Goal: Task Accomplishment & Management: Manage account settings

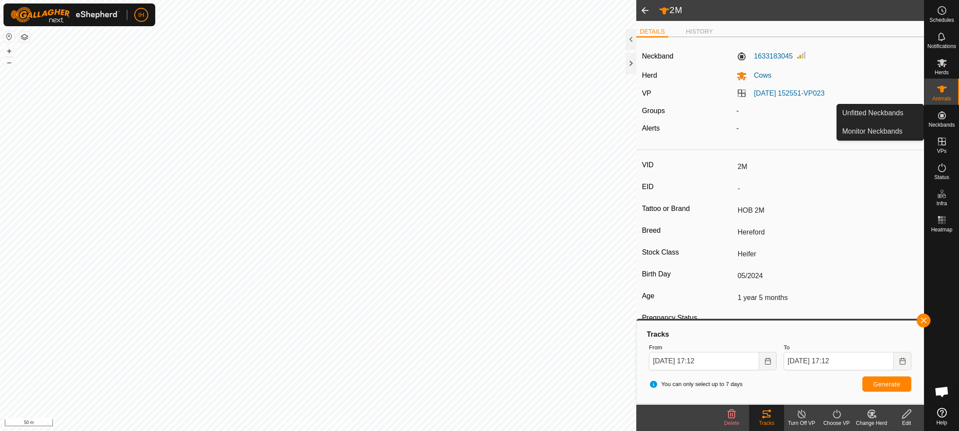
click at [947, 121] on es-neckbands-svg-icon at bounding box center [942, 115] width 16 height 14
click at [891, 115] on link "Unfitted Neckbands" at bounding box center [880, 112] width 87 height 17
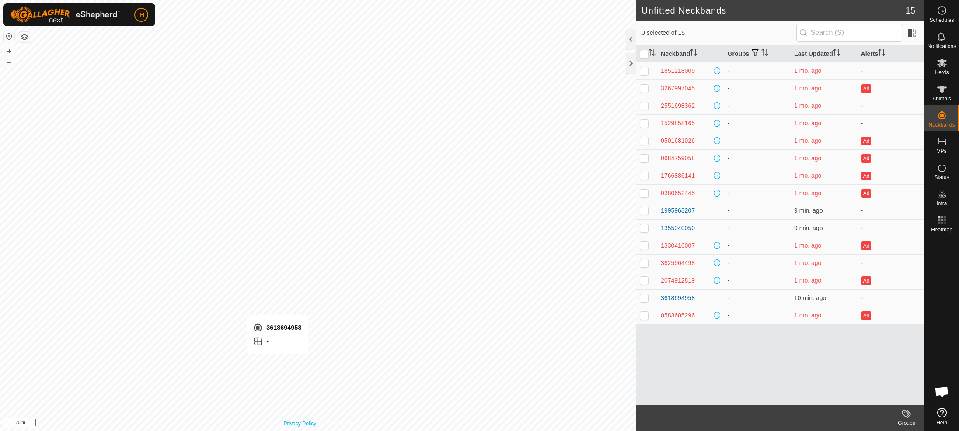
checkbox input "true"
drag, startPoint x: 698, startPoint y: 298, endPoint x: 660, endPoint y: 298, distance: 38.0
click at [661, 298] on div "3618694958" at bounding box center [690, 298] width 59 height 9
drag, startPoint x: 690, startPoint y: 210, endPoint x: 660, endPoint y: 211, distance: 30.2
click at [660, 211] on td "1995963207" at bounding box center [690, 210] width 66 height 17
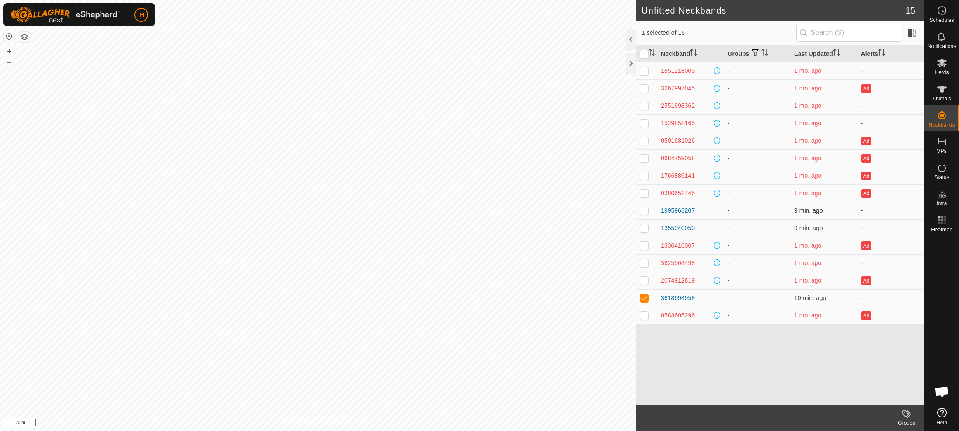
copy div "1995963207"
click at [945, 91] on icon at bounding box center [941, 89] width 10 height 10
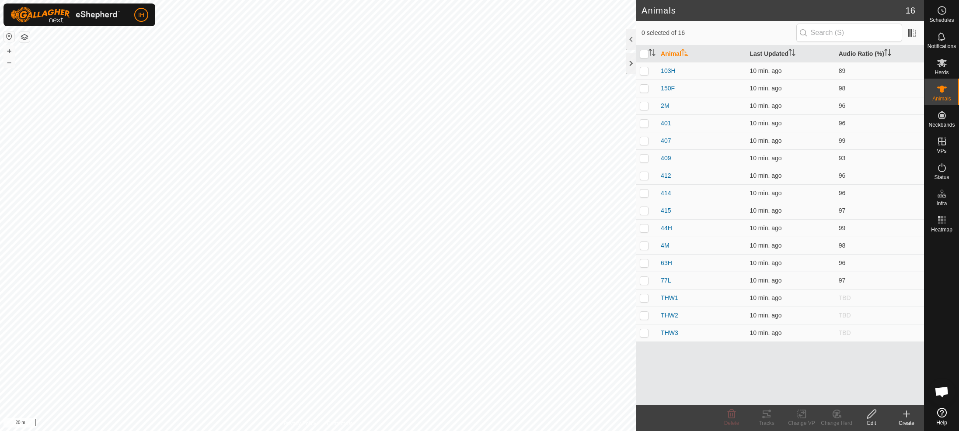
click at [905, 418] on icon at bounding box center [906, 414] width 10 height 10
click at [866, 395] on link "Create Single Animal" at bounding box center [867, 394] width 111 height 17
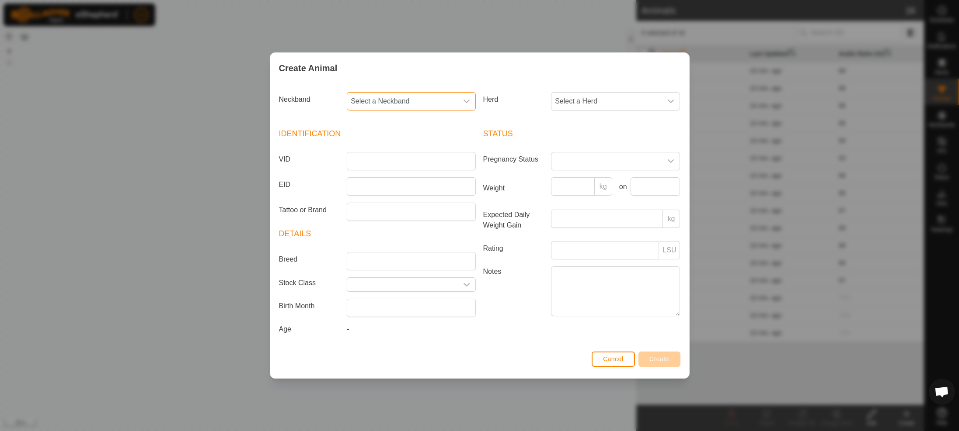
click at [403, 101] on span "Select a Neckband" at bounding box center [402, 101] width 111 height 17
type input "1995963207"
click at [400, 149] on li "1995963207" at bounding box center [412, 146] width 128 height 17
click at [390, 160] on input "VID" at bounding box center [411, 161] width 129 height 18
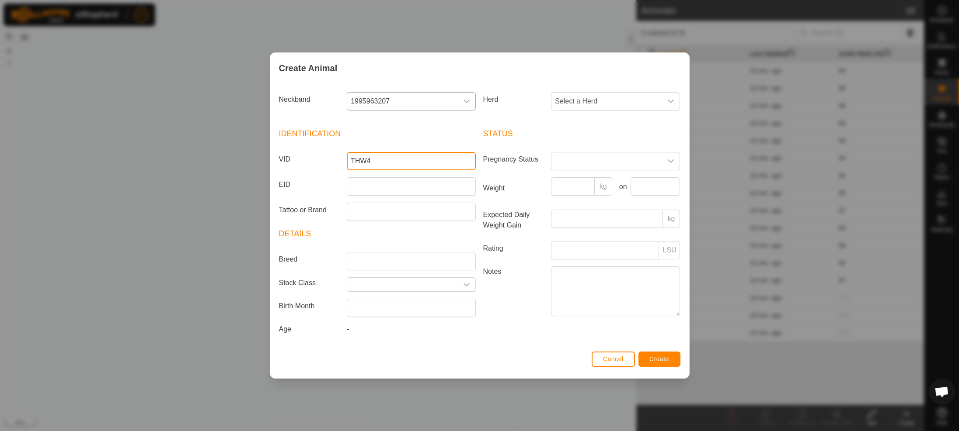
drag, startPoint x: 378, startPoint y: 160, endPoint x: 331, endPoint y: 157, distance: 46.9
click at [331, 157] on div "VID THW4" at bounding box center [377, 161] width 204 height 18
type input "THW4"
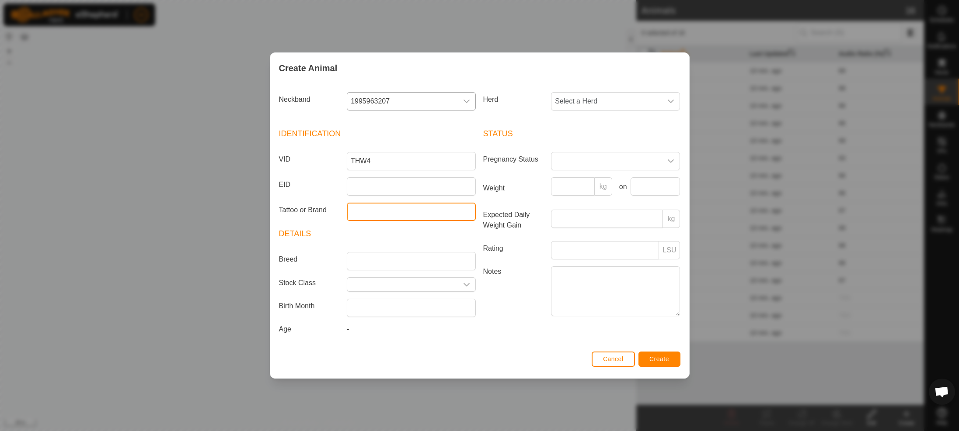
click at [357, 214] on input "Tattoo or Brand" at bounding box center [411, 212] width 129 height 18
paste input "THW4"
type input "THW4"
click at [590, 158] on span at bounding box center [606, 161] width 111 height 17
drag, startPoint x: 582, startPoint y: 237, endPoint x: 574, endPoint y: 258, distance: 22.3
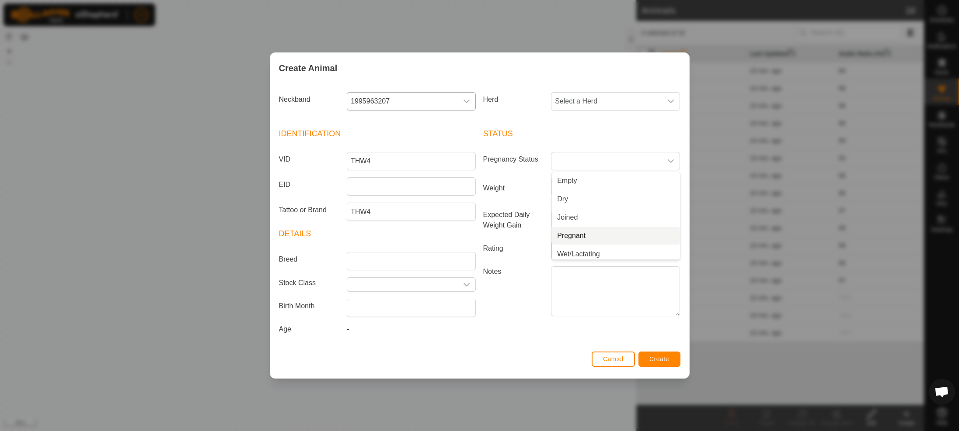
click at [582, 237] on li "Pregnant" at bounding box center [616, 235] width 128 height 17
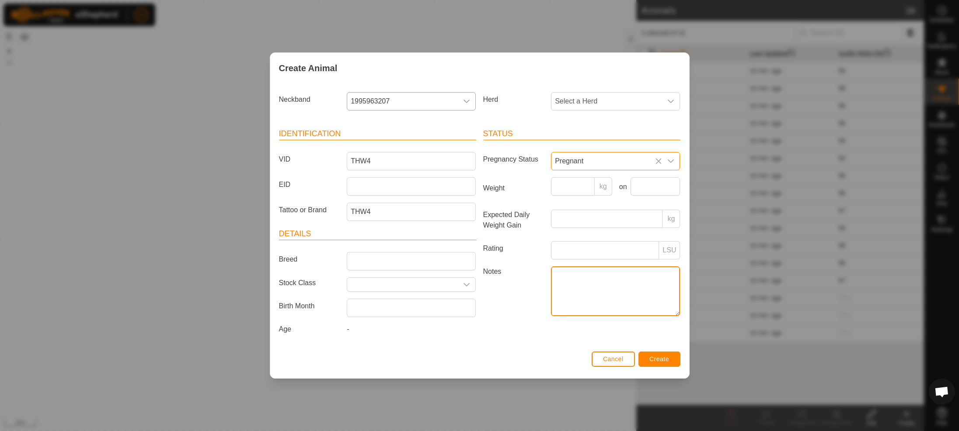
click at [568, 275] on textarea "Notes" at bounding box center [615, 292] width 129 height 50
type textarea "White Chin"
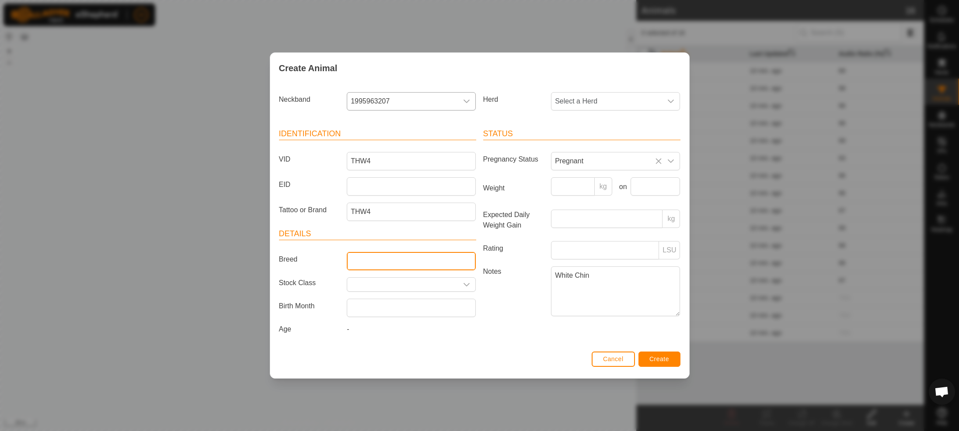
click at [391, 258] on input "Breed" at bounding box center [411, 261] width 129 height 18
type input "Wild"
click at [604, 105] on span "Select a Herd" at bounding box center [606, 101] width 111 height 17
click at [588, 162] on li "Cows" at bounding box center [616, 164] width 128 height 17
click at [669, 363] on button "Create" at bounding box center [659, 359] width 42 height 15
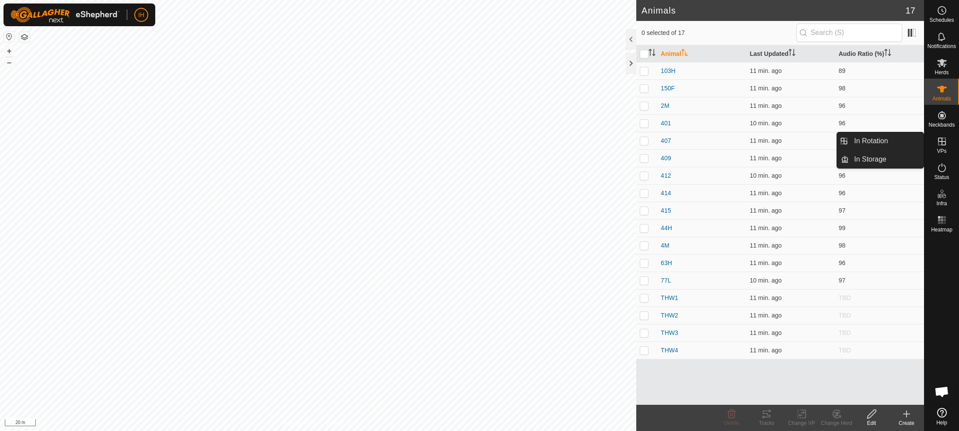
click at [940, 146] on icon at bounding box center [941, 141] width 10 height 10
click at [894, 145] on link "In Rotation" at bounding box center [886, 140] width 75 height 17
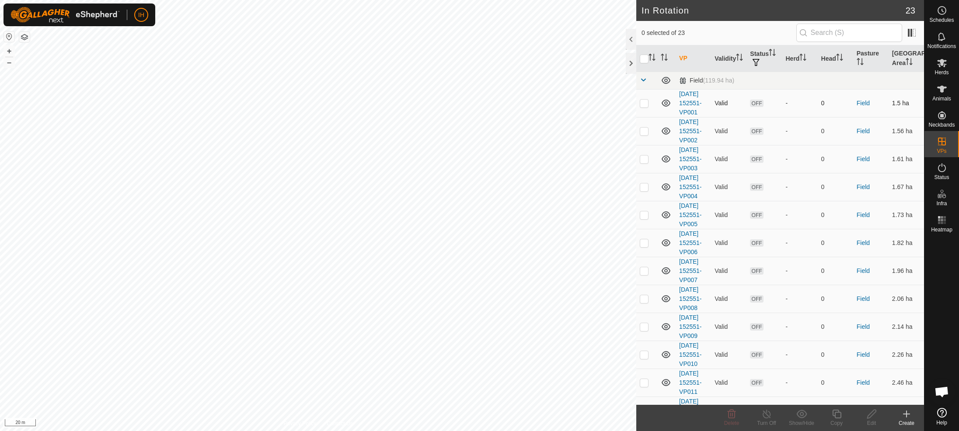
checkbox input "true"
click at [944, 116] on icon at bounding box center [941, 115] width 10 height 10
click at [898, 114] on link "Unfitted Neckbands" at bounding box center [880, 112] width 87 height 17
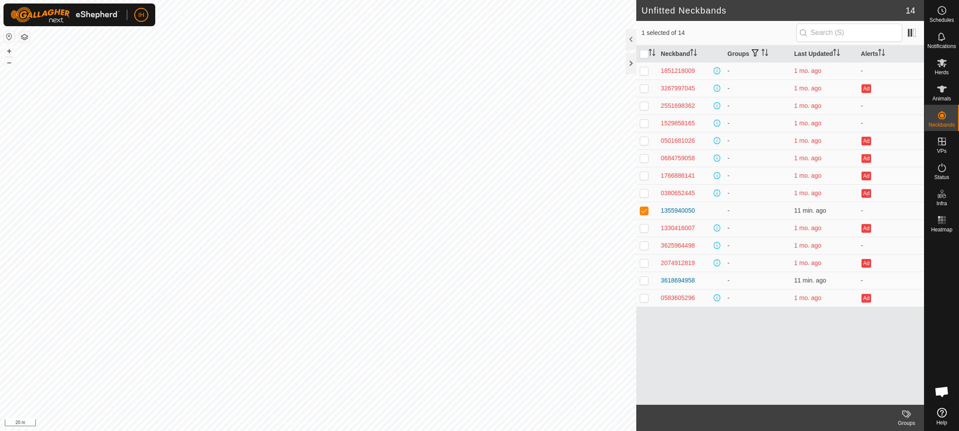
checkbox input "false"
drag, startPoint x: 698, startPoint y: 210, endPoint x: 660, endPoint y: 212, distance: 37.6
click at [660, 212] on td "1355940050" at bounding box center [690, 210] width 66 height 17
copy div "1355940050"
drag, startPoint x: 945, startPoint y: 92, endPoint x: 940, endPoint y: 122, distance: 30.6
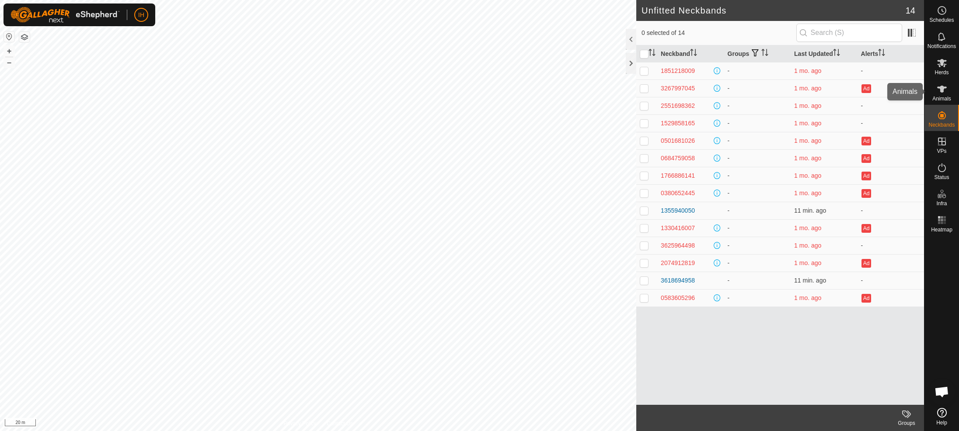
click at [945, 92] on icon at bounding box center [941, 89] width 10 height 10
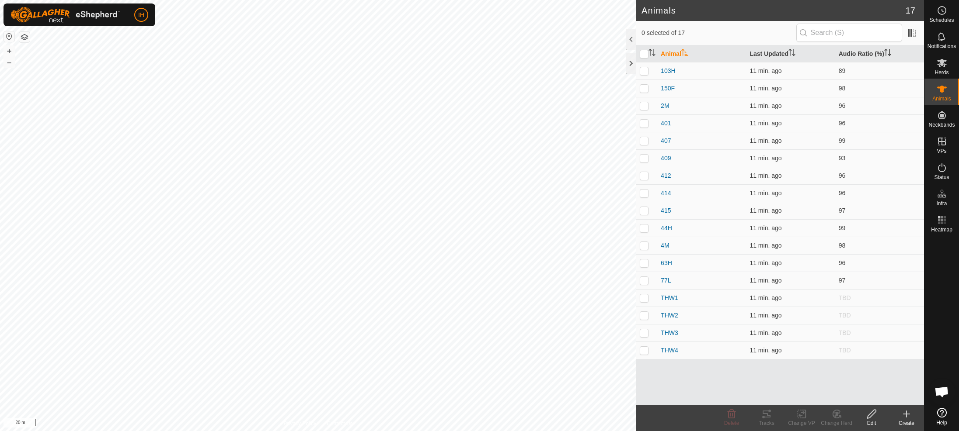
click at [911, 422] on div "Create" at bounding box center [906, 424] width 35 height 8
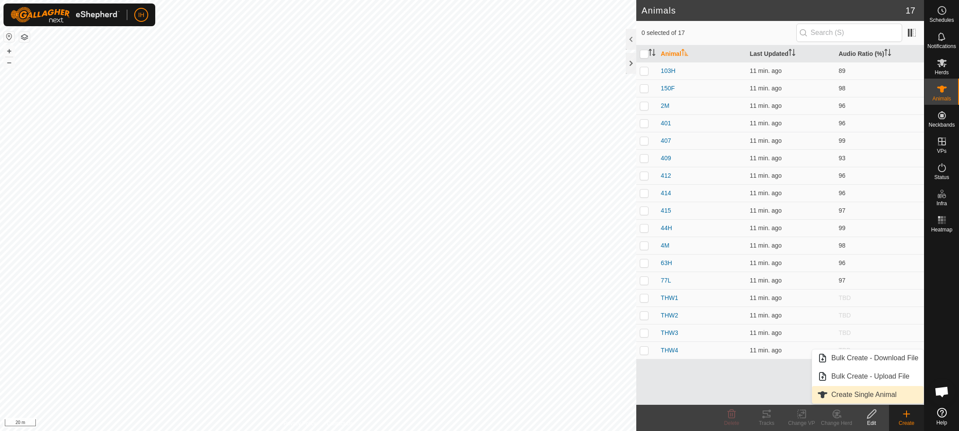
click at [863, 392] on link "Create Single Animal" at bounding box center [867, 394] width 111 height 17
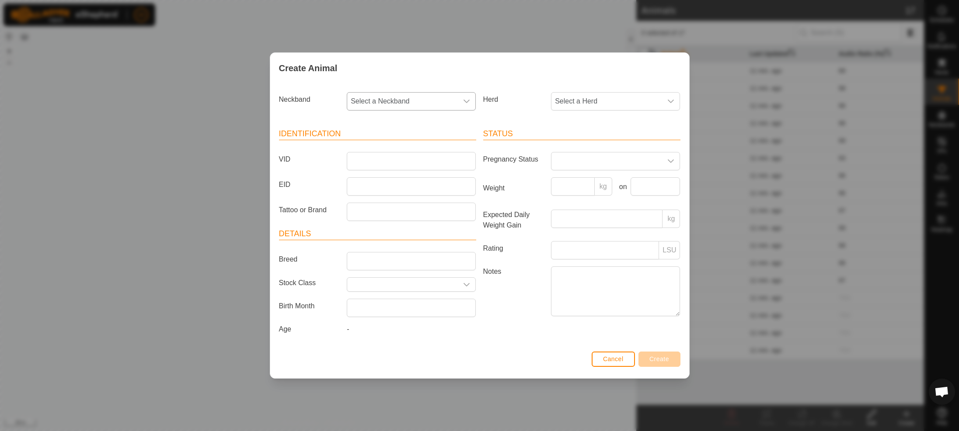
click at [373, 105] on span "Select a Neckband" at bounding box center [402, 101] width 111 height 17
type input "1355940050"
click at [383, 144] on li "1355940050" at bounding box center [412, 146] width 128 height 17
click at [373, 157] on input "VID" at bounding box center [411, 161] width 129 height 18
drag, startPoint x: 378, startPoint y: 161, endPoint x: 333, endPoint y: 159, distance: 45.1
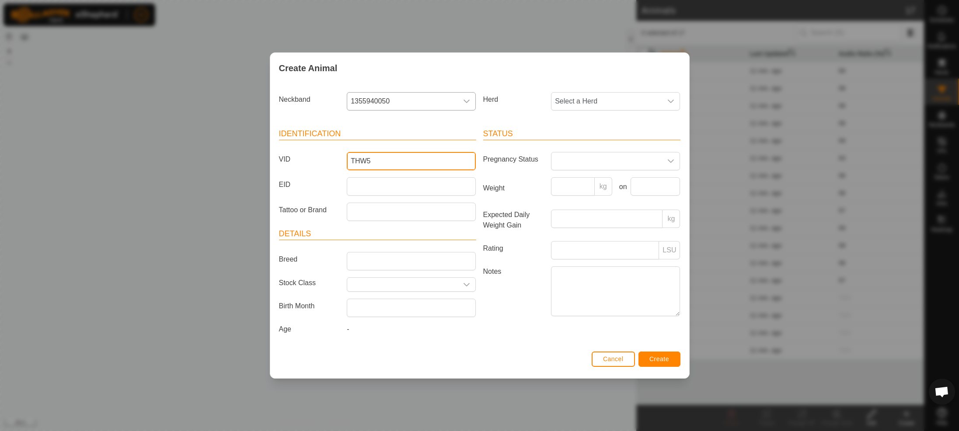
click at [334, 159] on div "VID THW5" at bounding box center [377, 161] width 204 height 18
type input "THW5"
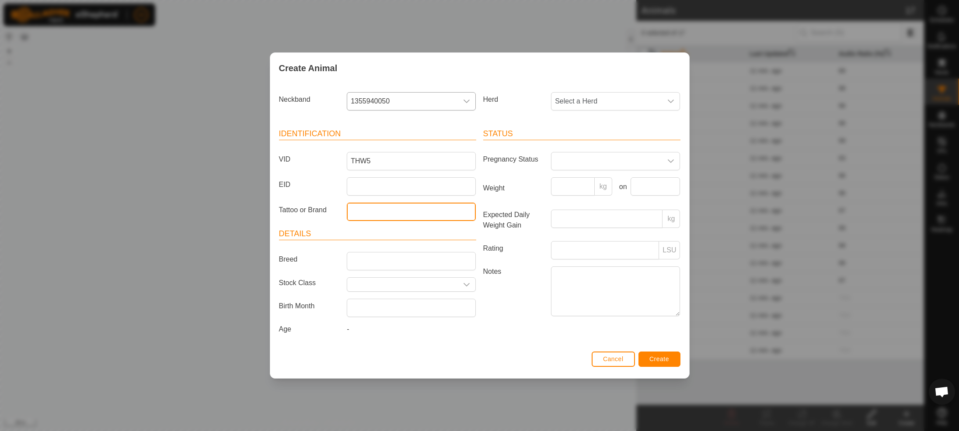
click at [370, 209] on input "Tattoo or Brand" at bounding box center [411, 212] width 129 height 18
paste input "THW5"
type input "THW5"
click at [376, 260] on input "Breed" at bounding box center [411, 261] width 129 height 18
type input "Wild"
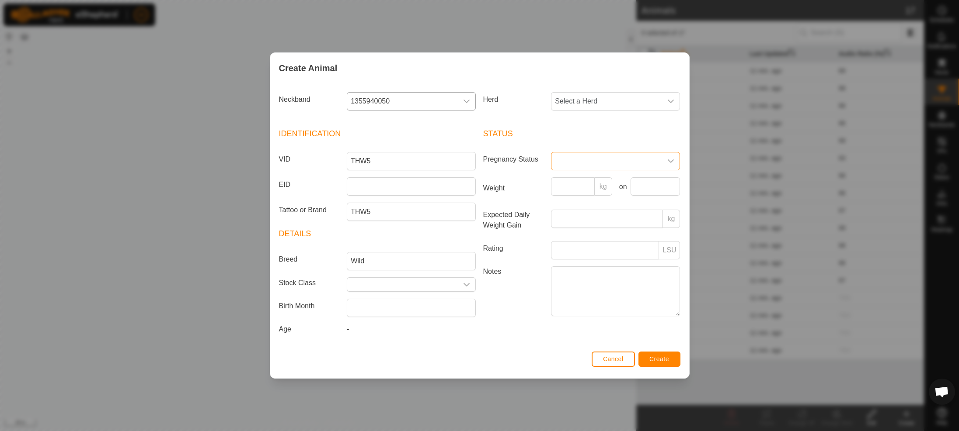
click at [598, 157] on span at bounding box center [606, 161] width 111 height 17
click at [579, 237] on li "Pregnant" at bounding box center [616, 235] width 128 height 17
drag, startPoint x: 581, startPoint y: 100, endPoint x: 579, endPoint y: 107, distance: 7.5
click at [581, 100] on span "Select a Herd" at bounding box center [606, 101] width 111 height 17
click at [577, 162] on li "Cows" at bounding box center [616, 164] width 128 height 17
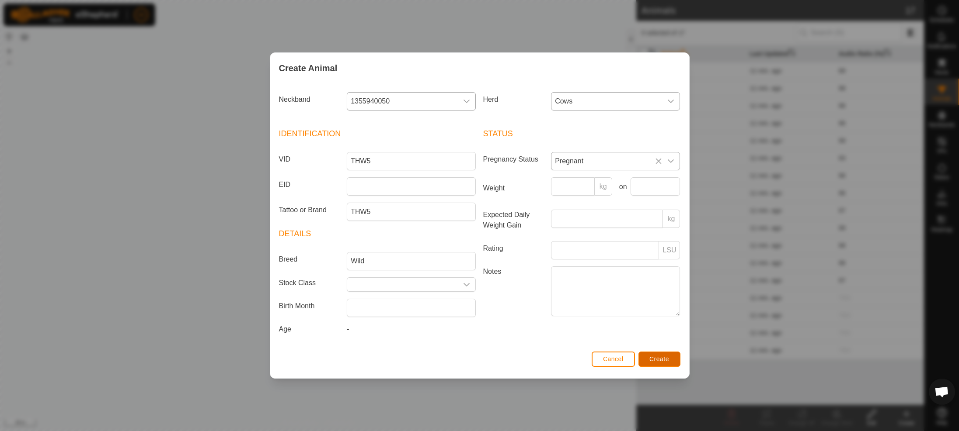
click at [651, 357] on span "Create" at bounding box center [659, 359] width 20 height 7
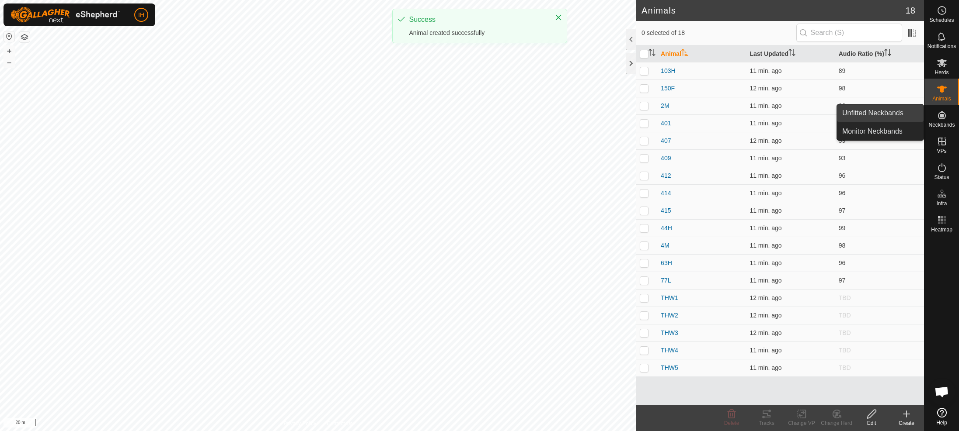
click at [902, 114] on link "Unfitted Neckbands" at bounding box center [880, 112] width 87 height 17
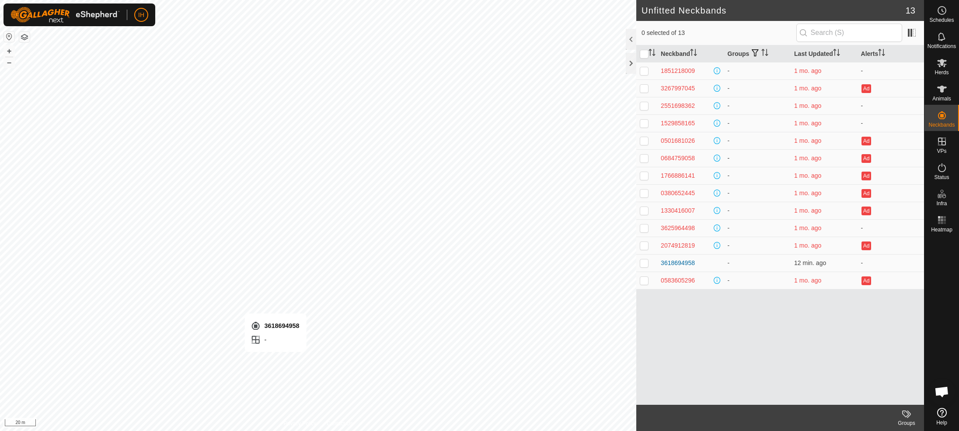
checkbox input "true"
drag, startPoint x: 687, startPoint y: 263, endPoint x: 661, endPoint y: 265, distance: 26.3
click at [661, 264] on div "3618694958" at bounding box center [690, 263] width 59 height 9
copy div "3618694958"
click at [945, 96] on span "Animals" at bounding box center [941, 98] width 19 height 5
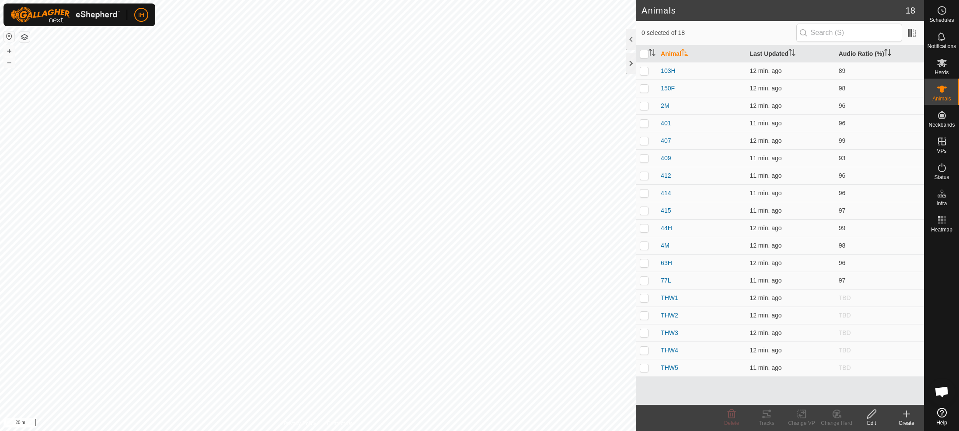
click at [908, 418] on icon at bounding box center [906, 414] width 10 height 10
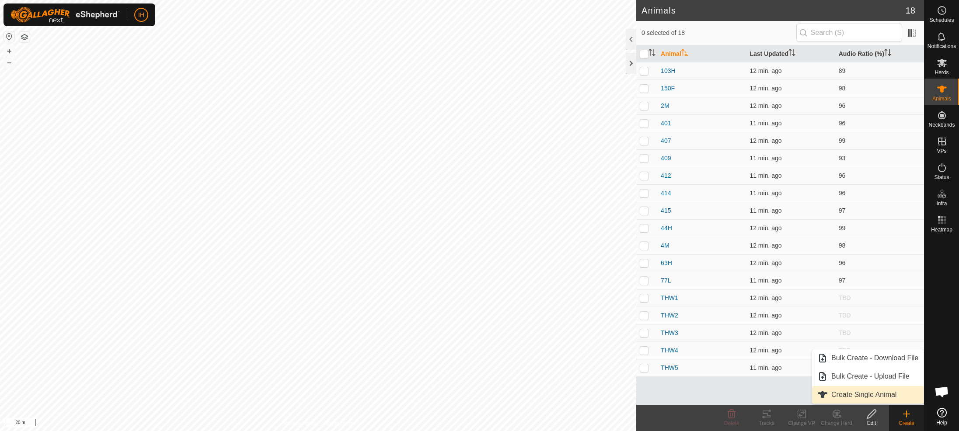
click at [851, 392] on link "Create Single Animal" at bounding box center [867, 394] width 111 height 17
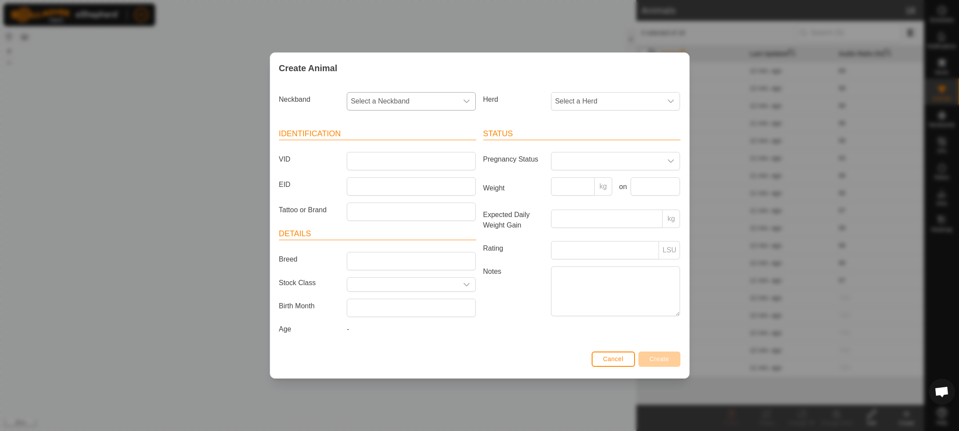
click at [439, 105] on span "Select a Neckband" at bounding box center [402, 101] width 111 height 17
type input "3618694958"
click at [400, 149] on li "3618694958" at bounding box center [412, 146] width 128 height 17
click at [386, 160] on input "VID" at bounding box center [411, 161] width 129 height 18
click at [340, 159] on div "VID THW6" at bounding box center [377, 161] width 204 height 18
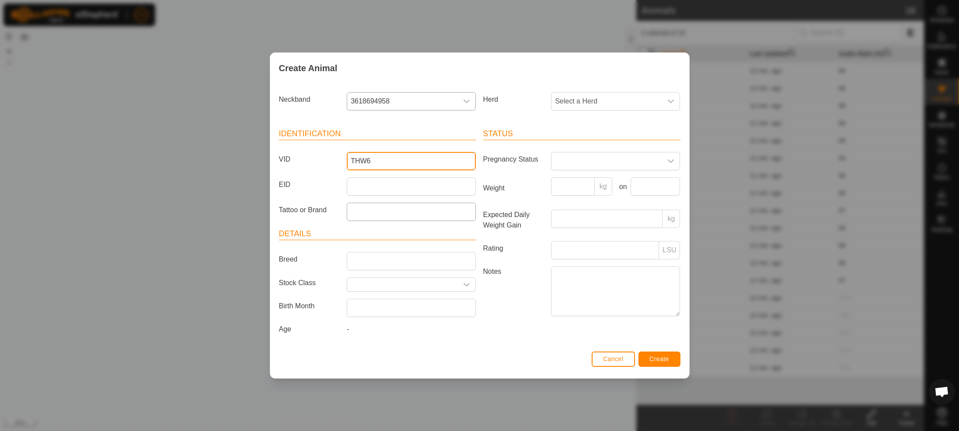
type input "THW6"
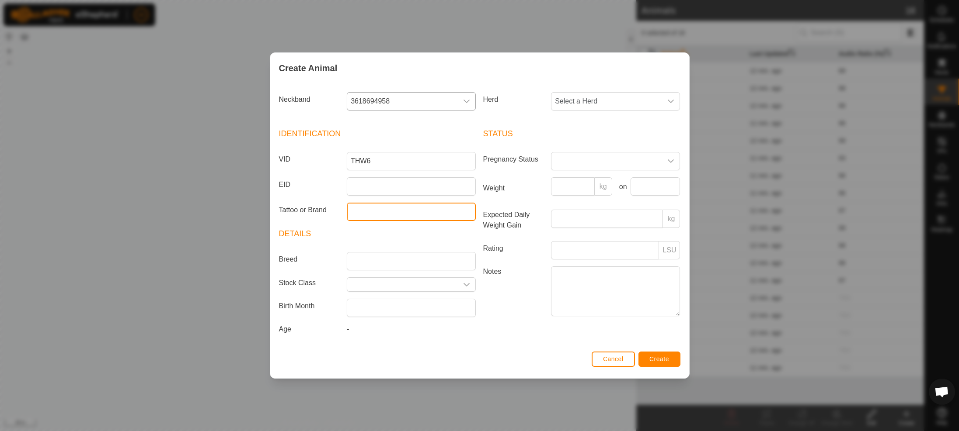
click at [370, 211] on input "Tattoo or Brand" at bounding box center [411, 212] width 129 height 18
paste input "THW6"
type input "THW6"
click at [373, 267] on input "Breed" at bounding box center [411, 261] width 129 height 18
type input "Wild"
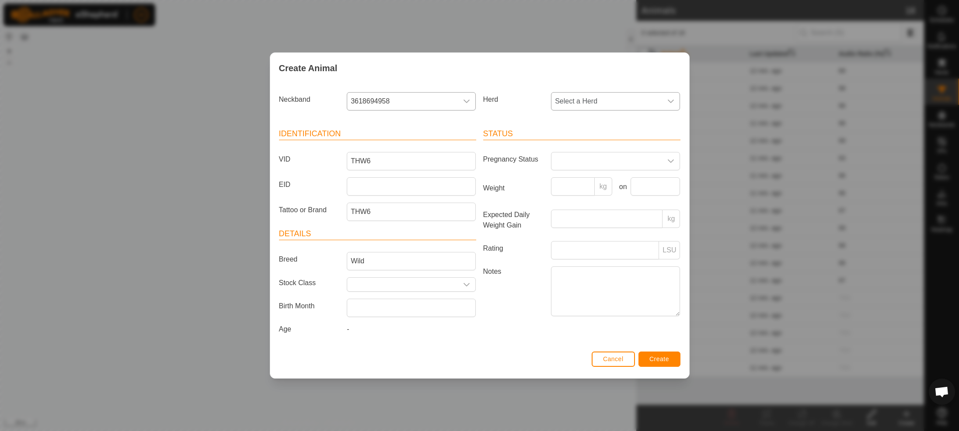
click at [606, 100] on span "Select a Herd" at bounding box center [606, 101] width 111 height 17
click at [582, 172] on li "Cows" at bounding box center [616, 164] width 128 height 17
click at [583, 160] on span at bounding box center [606, 161] width 111 height 17
click at [575, 236] on li "Pregnant" at bounding box center [616, 235] width 128 height 17
click at [657, 361] on span "Create" at bounding box center [659, 359] width 20 height 7
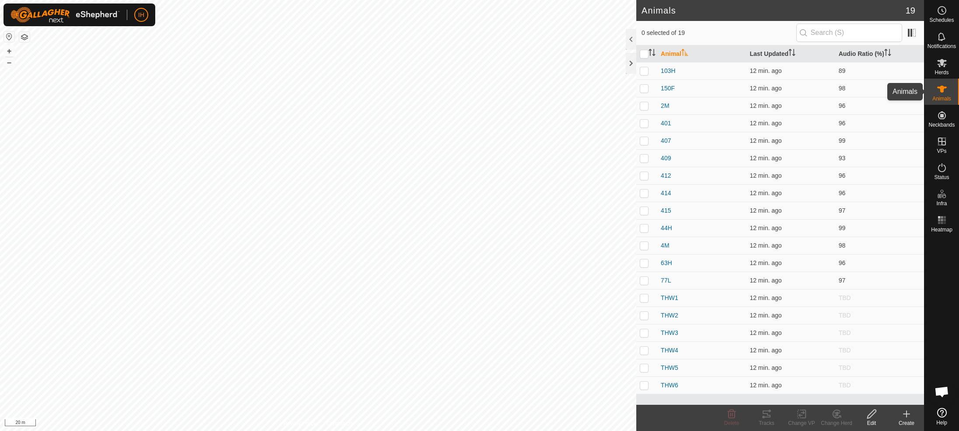
click at [948, 94] on es-animals-svg-icon at bounding box center [942, 89] width 16 height 14
click at [941, 68] on es-mob-svg-icon at bounding box center [942, 63] width 16 height 14
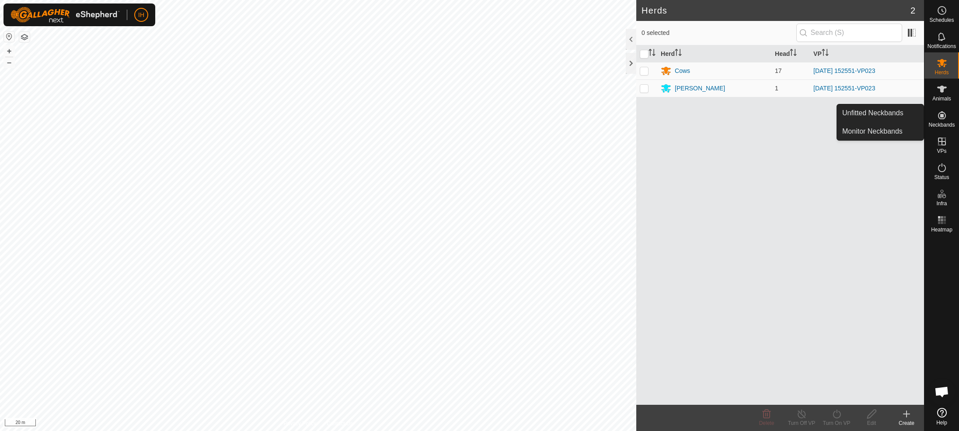
click at [947, 120] on es-neckbands-svg-icon at bounding box center [942, 115] width 16 height 14
click at [941, 96] on span "Animals" at bounding box center [941, 98] width 19 height 5
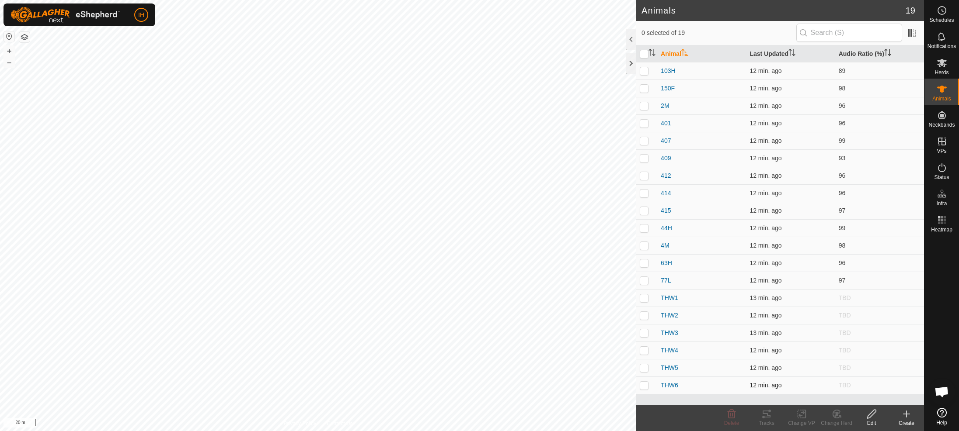
click at [672, 386] on span "THW6" at bounding box center [669, 385] width 17 height 9
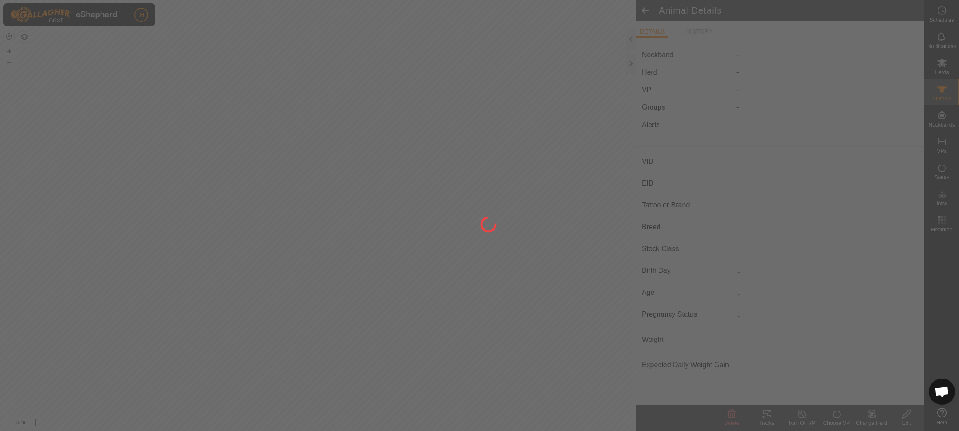
type input "THW6"
type input "-"
type input "THW6"
type input "Wild"
type input "-"
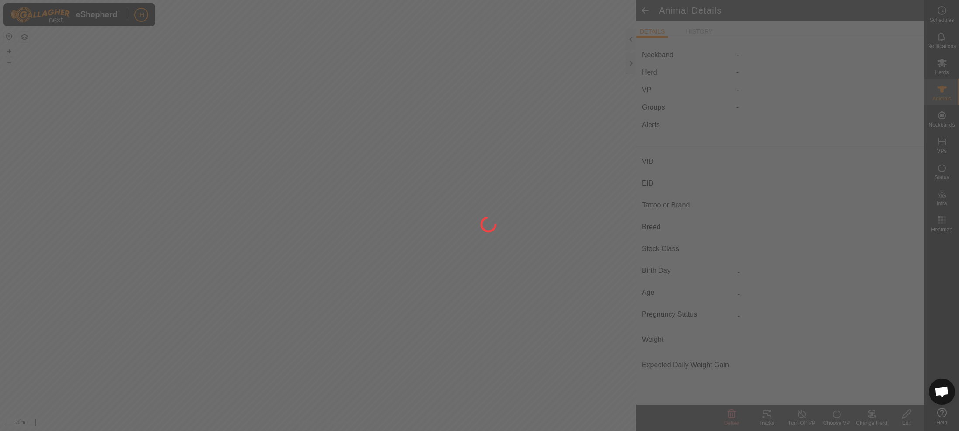
type input "Pregnant"
type input "0 kg"
type input "-"
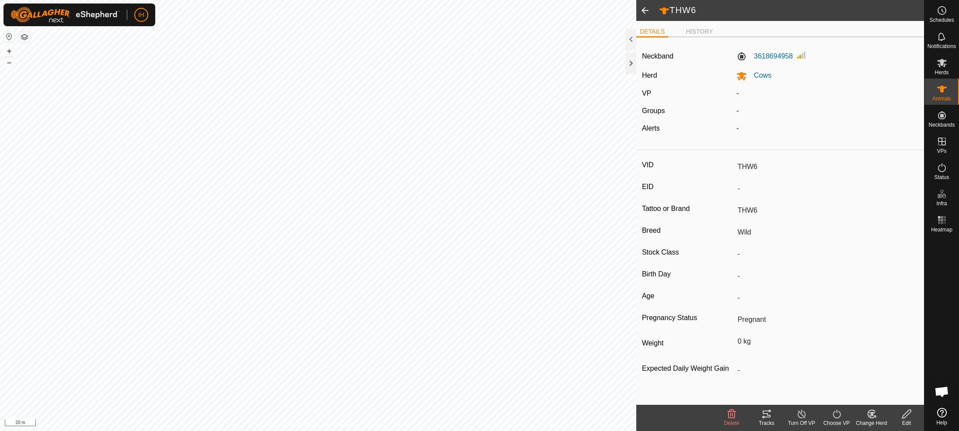
click at [648, 8] on span at bounding box center [644, 10] width 17 height 21
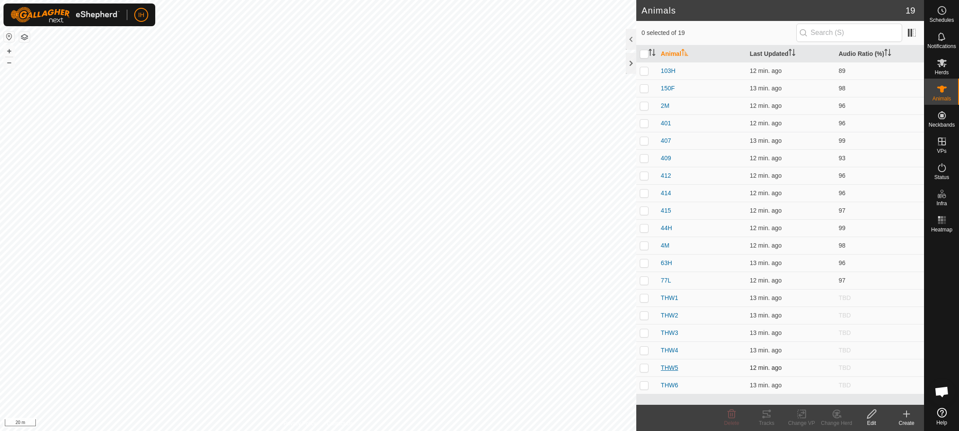
click at [671, 366] on span "THW5" at bounding box center [669, 368] width 17 height 9
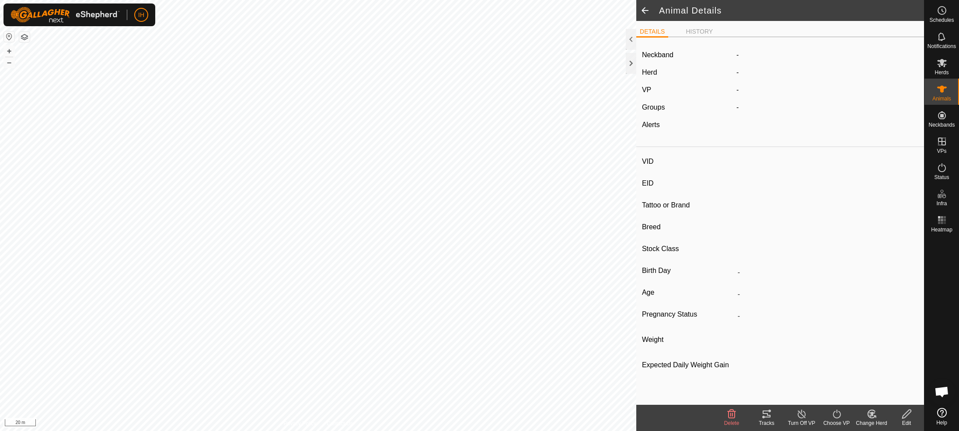
type input "THW5"
type input "-"
type input "THW5"
type input "Wild"
type input "-"
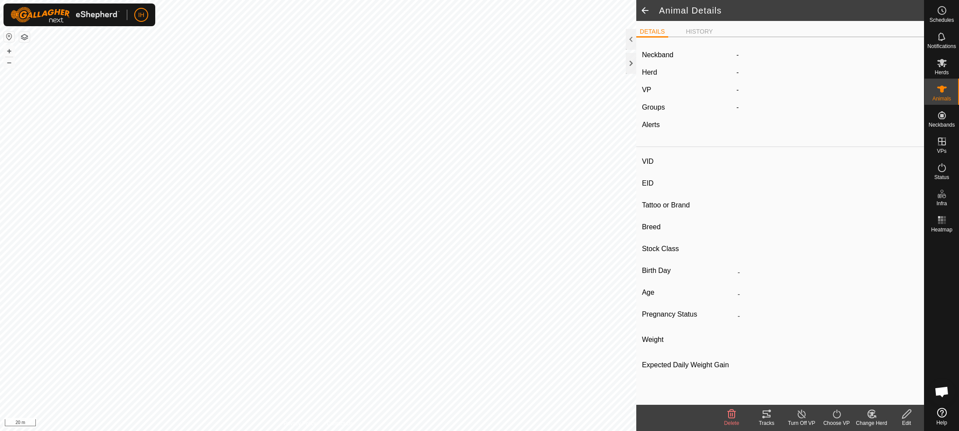
type input "Pregnant"
type input "0 kg"
type input "-"
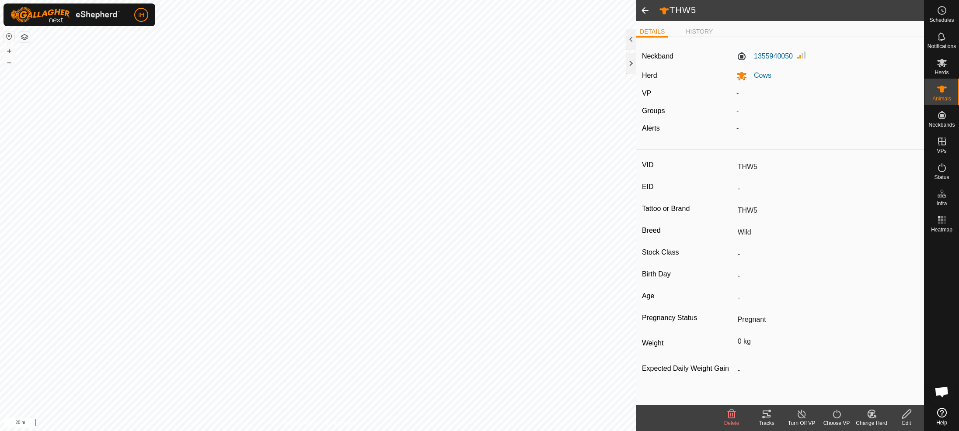
click at [647, 10] on span at bounding box center [644, 10] width 17 height 21
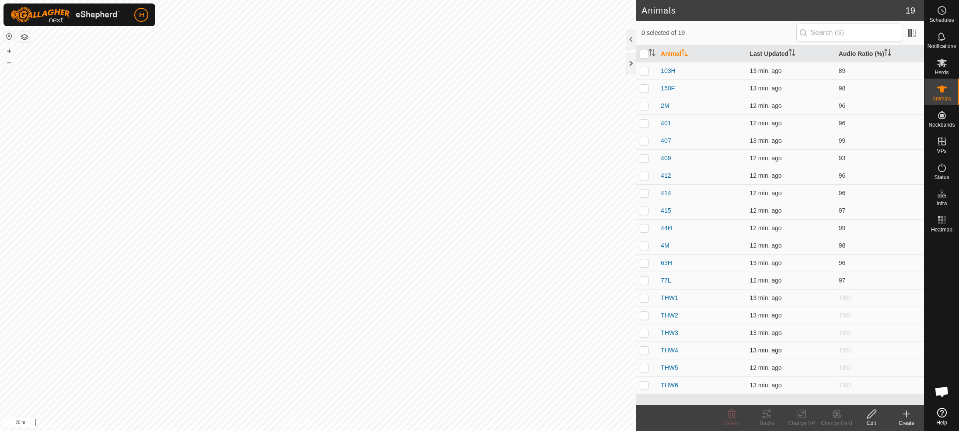
click at [675, 351] on span "THW4" at bounding box center [669, 350] width 17 height 9
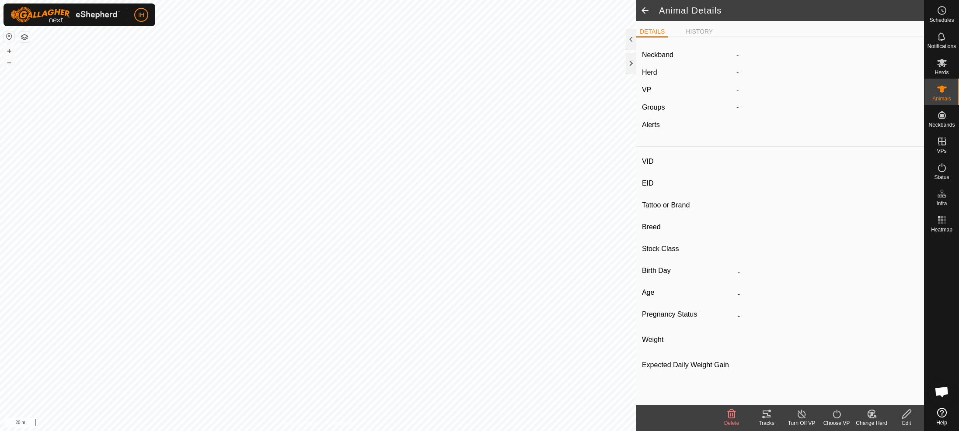
type input "THW4"
type input "-"
type input "THW4"
type input "Wild"
type input "-"
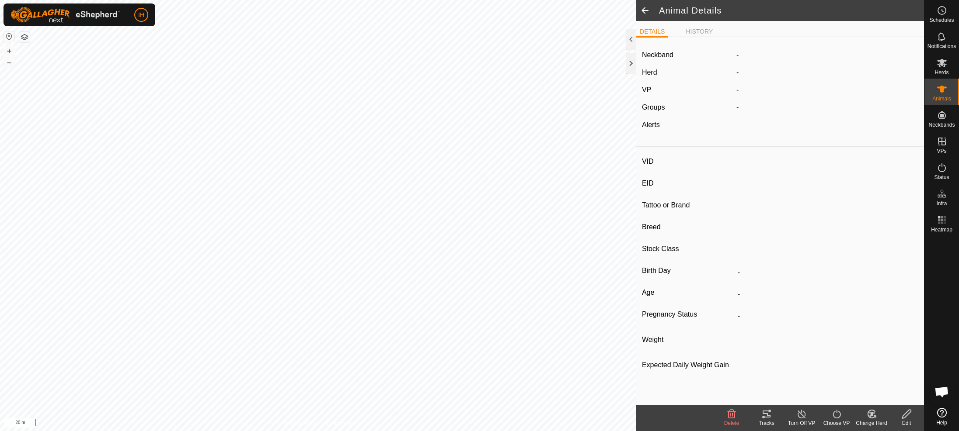
type input "Pregnant"
type input "0 kg"
type input "-"
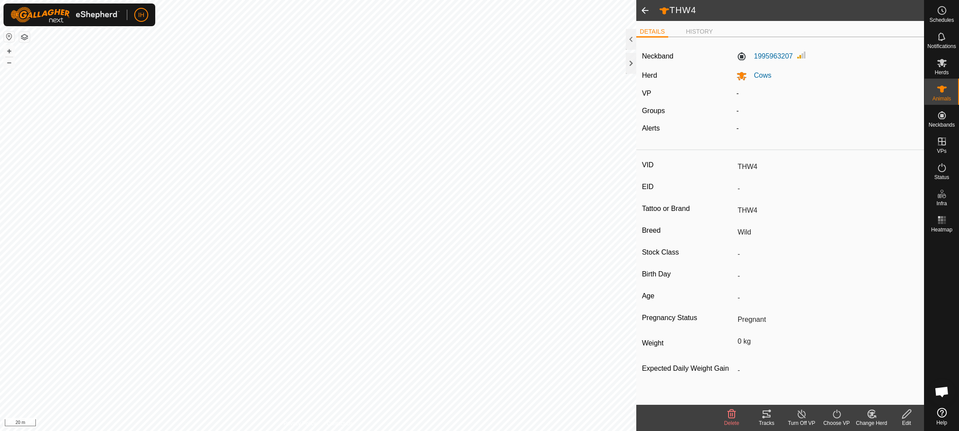
click at [644, 9] on span at bounding box center [644, 10] width 17 height 21
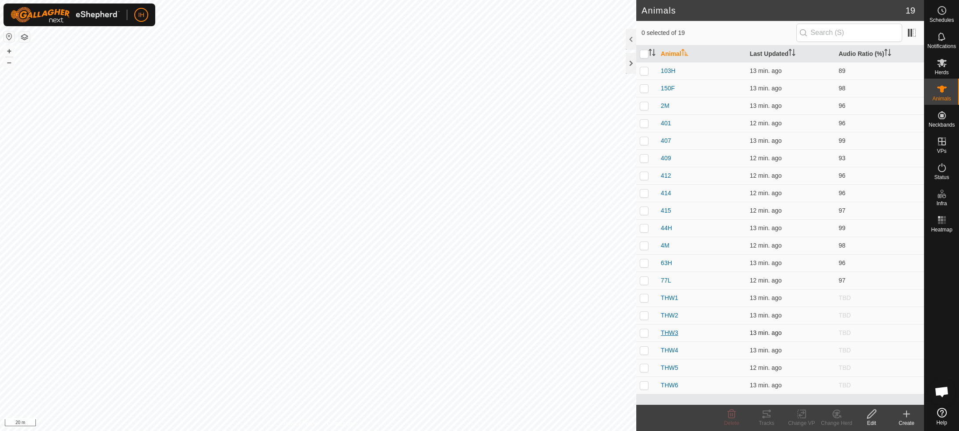
click at [668, 331] on span "THW3" at bounding box center [669, 333] width 17 height 9
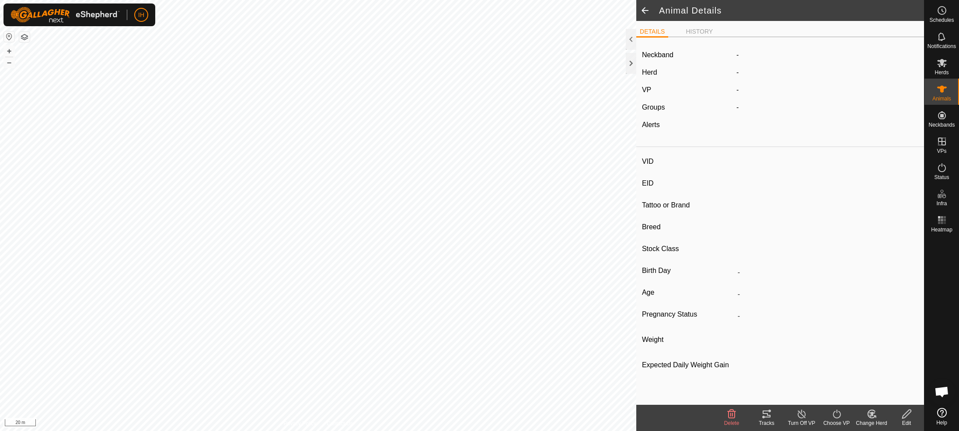
type input "THW3"
type input "-"
type input "THW3"
type input "Wild"
type input "-"
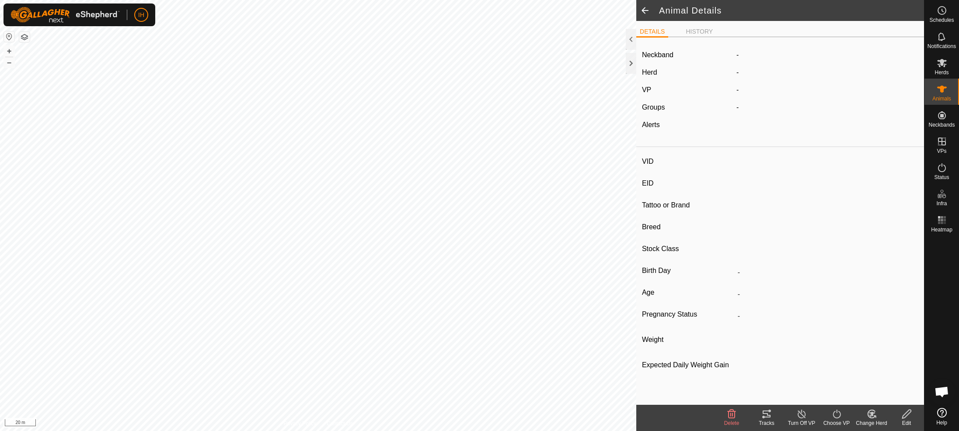
type input "Pregnant"
type input "0 kg"
type input "-"
click at [911, 418] on icon at bounding box center [906, 414] width 11 height 10
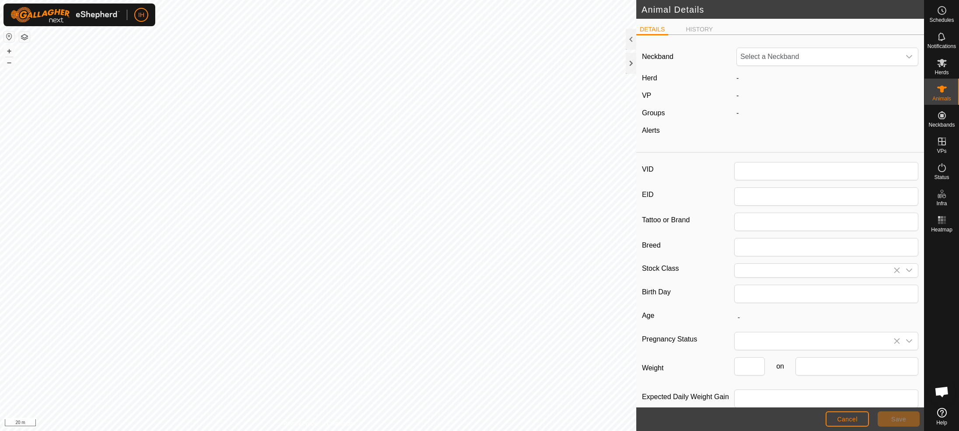
type input "THW3"
type input "Wild"
type input "0"
click at [740, 80] on div "-" at bounding box center [827, 78] width 189 height 10
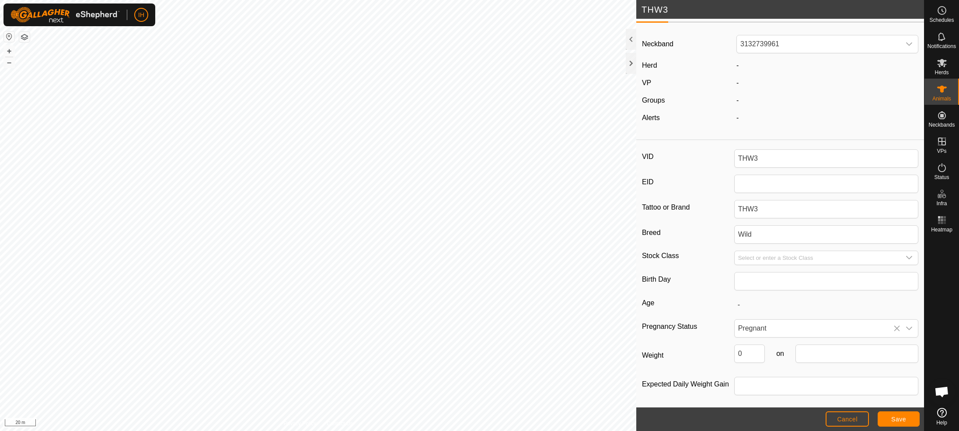
scroll to position [13, 0]
click at [752, 64] on div "-" at bounding box center [827, 65] width 189 height 10
click at [816, 47] on span "3132739961" at bounding box center [819, 43] width 164 height 17
click at [819, 21] on ul "DETAILS HISTORY" at bounding box center [780, 16] width 288 height 11
click at [854, 422] on span "Cancel" at bounding box center [847, 419] width 21 height 7
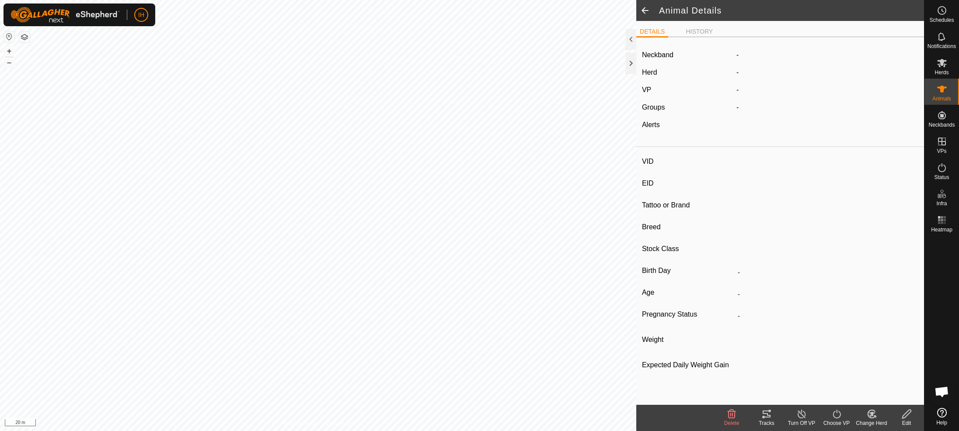
type input "THW3"
type input "-"
type input "THW3"
type input "Wild"
type input "-"
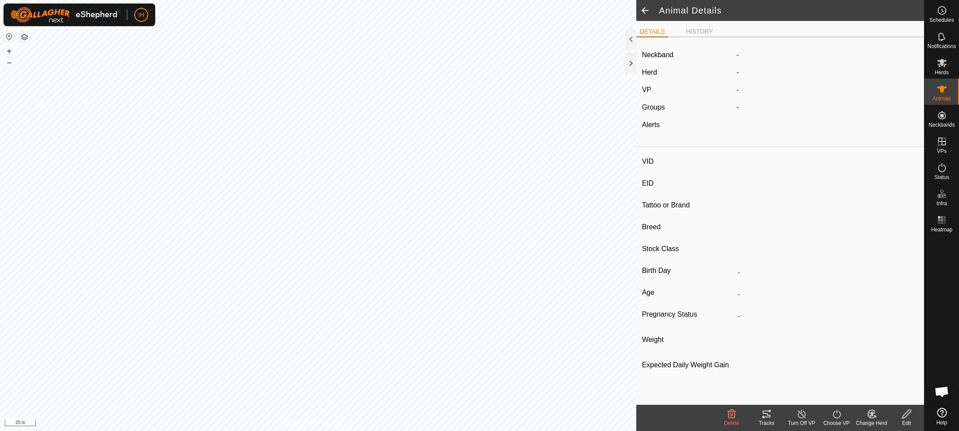
type input "Pregnant"
type input "0 kg"
type input "-"
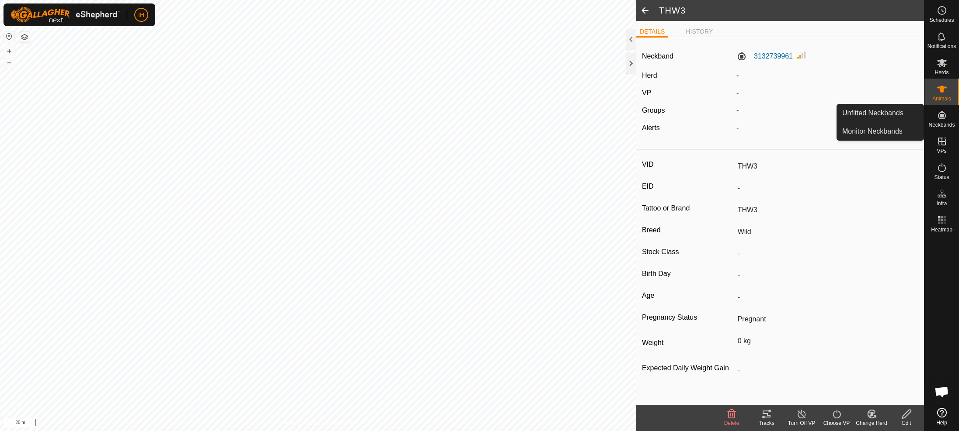
click at [944, 118] on icon at bounding box center [942, 115] width 8 height 8
click at [887, 133] on link "Monitor Neckbands" at bounding box center [880, 131] width 87 height 17
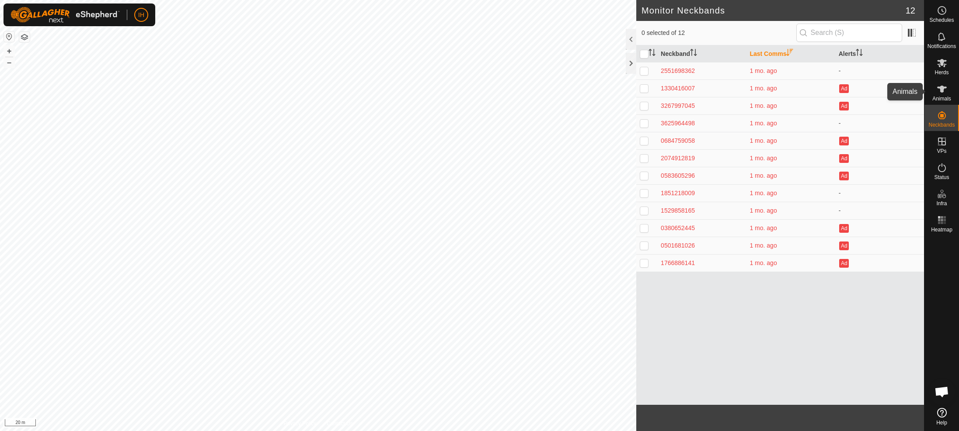
click at [944, 89] on icon at bounding box center [941, 89] width 10 height 10
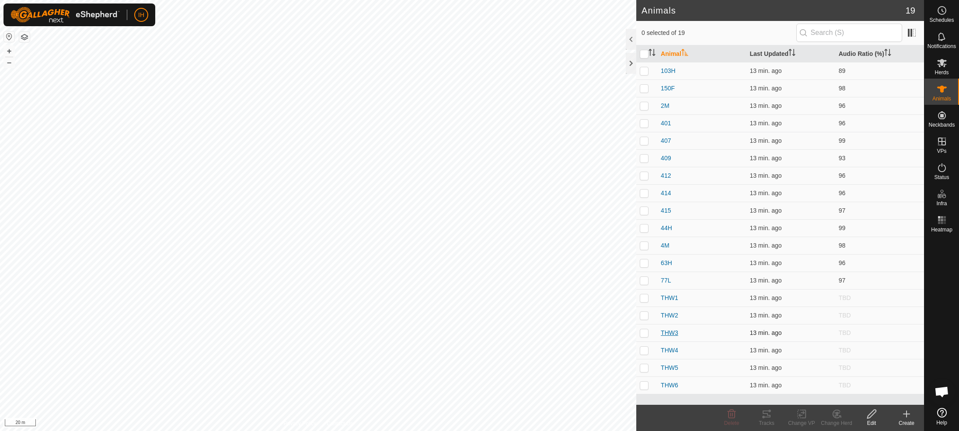
click at [670, 332] on span "THW3" at bounding box center [669, 333] width 17 height 9
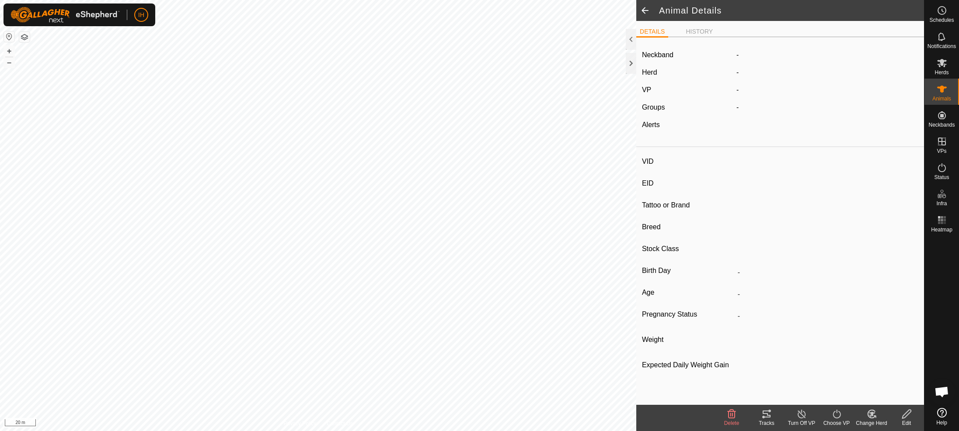
type input "THW3"
type input "-"
type input "THW3"
type input "Wild"
type input "-"
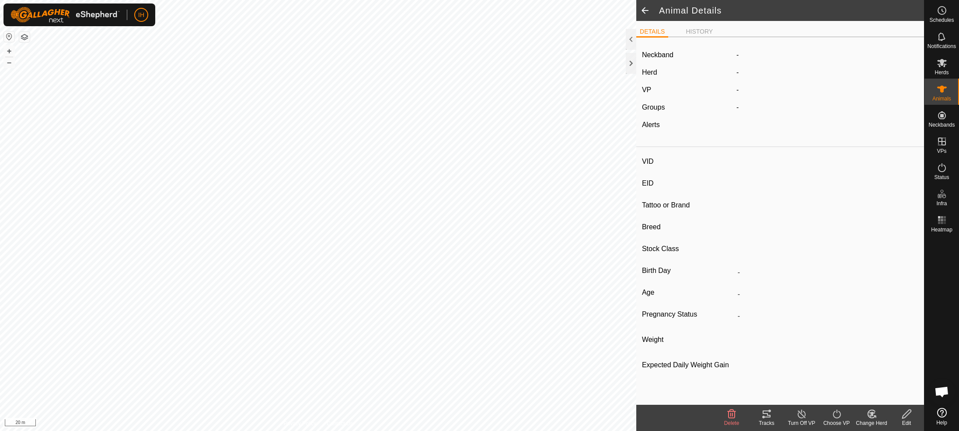
type input "Pregnant"
type input "0 kg"
type input "-"
drag, startPoint x: 793, startPoint y: 56, endPoint x: 755, endPoint y: 57, distance: 37.6
click at [755, 57] on div "3132739961" at bounding box center [827, 57] width 189 height 14
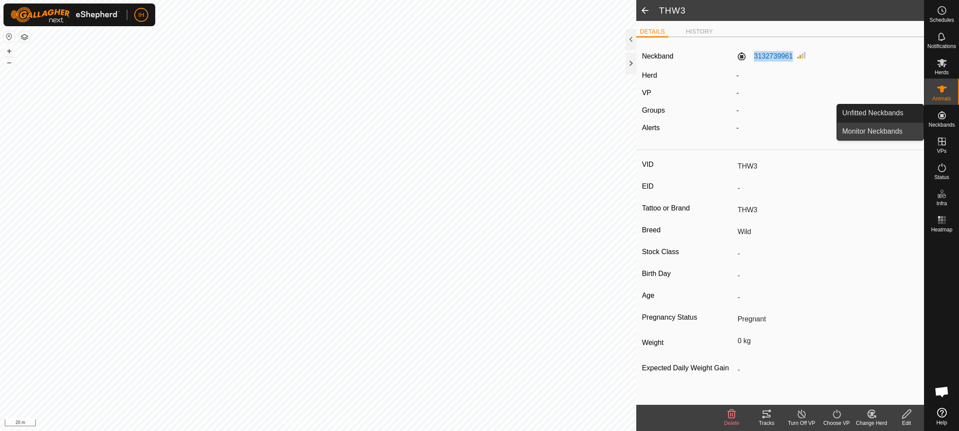
click at [882, 131] on link "Monitor Neckbands" at bounding box center [880, 131] width 87 height 17
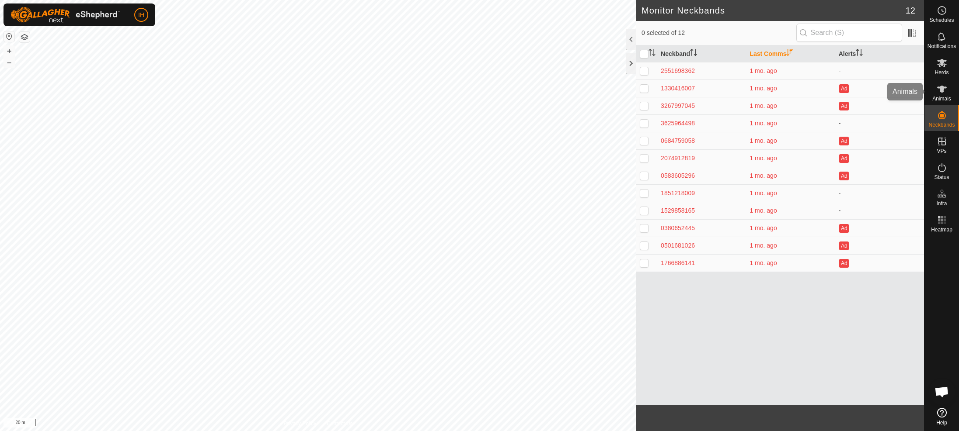
click at [942, 93] on icon at bounding box center [941, 89] width 10 height 10
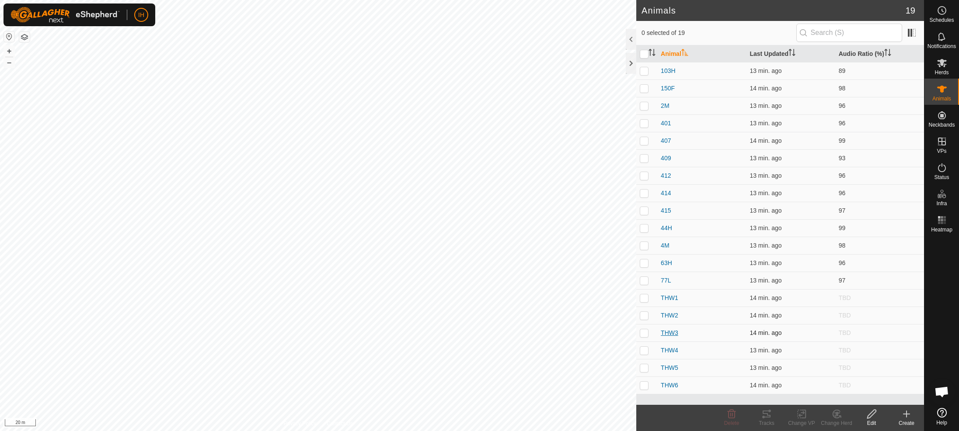
click at [672, 334] on span "THW3" at bounding box center [669, 333] width 17 height 9
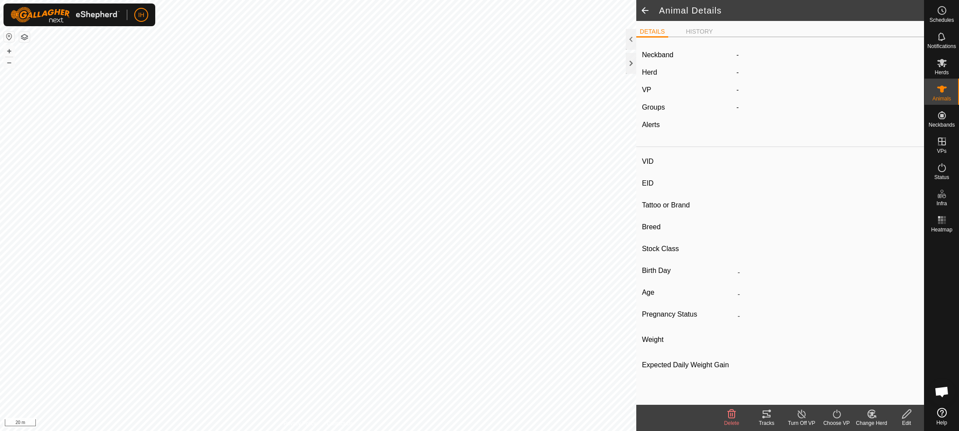
type input "THW3"
type input "-"
type input "THW3"
type input "Wild"
type input "-"
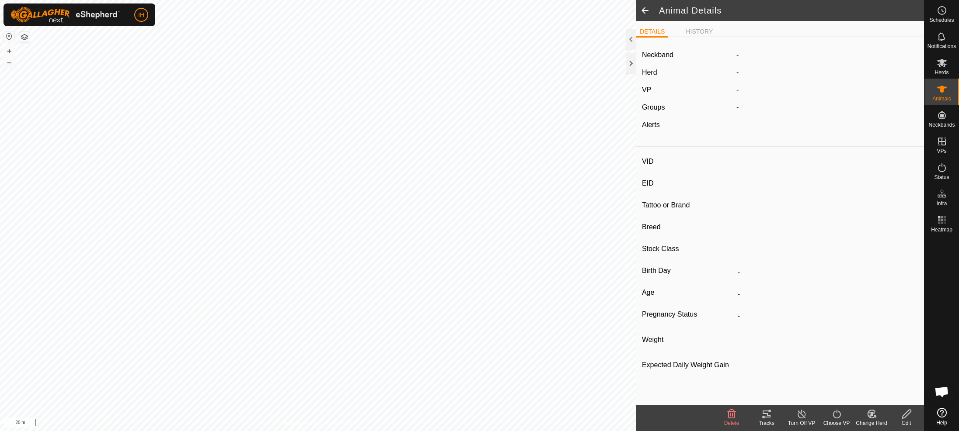
type input "Pregnant"
type input "0 kg"
type input "-"
click at [875, 417] on icon at bounding box center [870, 415] width 7 height 8
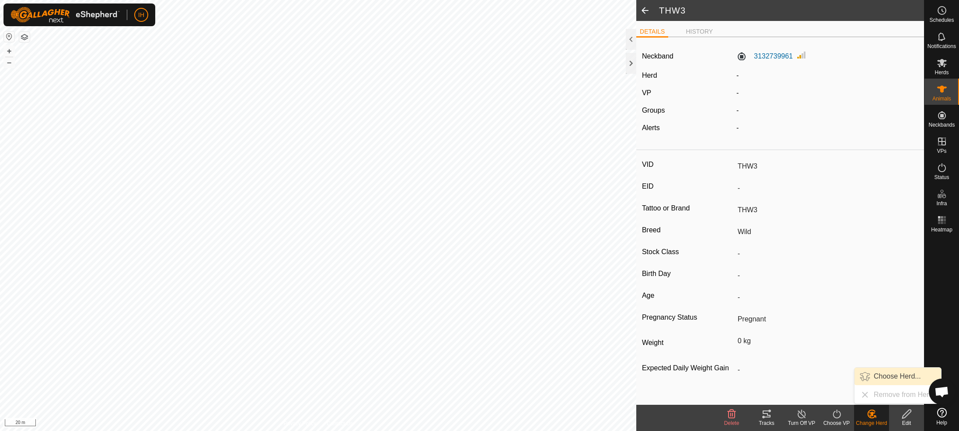
click at [898, 376] on link "Choose Herd..." at bounding box center [897, 376] width 87 height 17
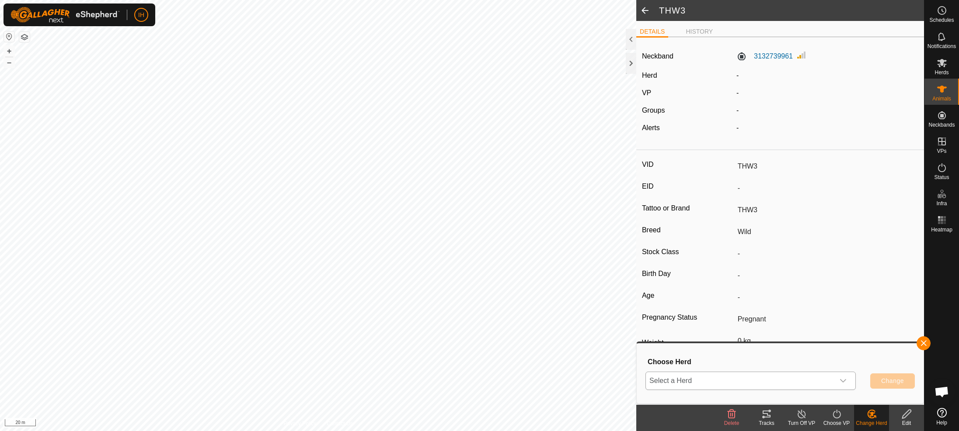
click at [755, 373] on span "Select a Herd" at bounding box center [740, 380] width 188 height 17
click at [750, 340] on li "Cows" at bounding box center [750, 339] width 209 height 22
click at [881, 380] on span "Change" at bounding box center [892, 381] width 23 height 7
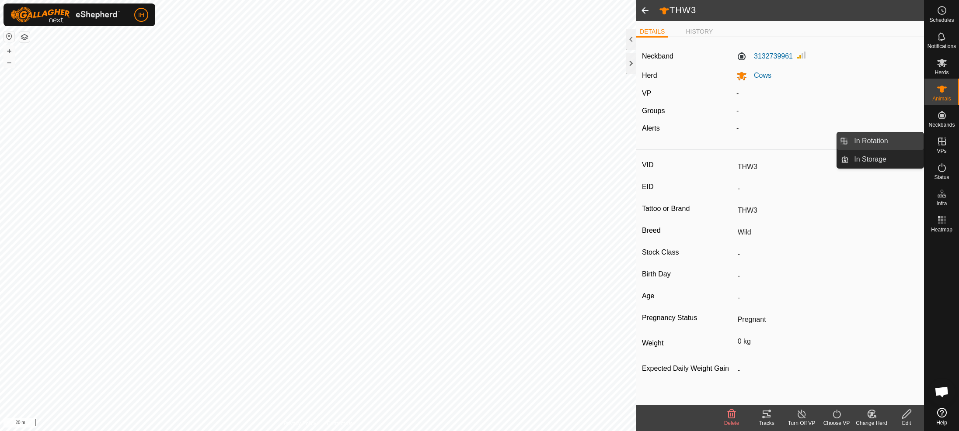
click at [870, 141] on link "In Rotation" at bounding box center [886, 140] width 75 height 17
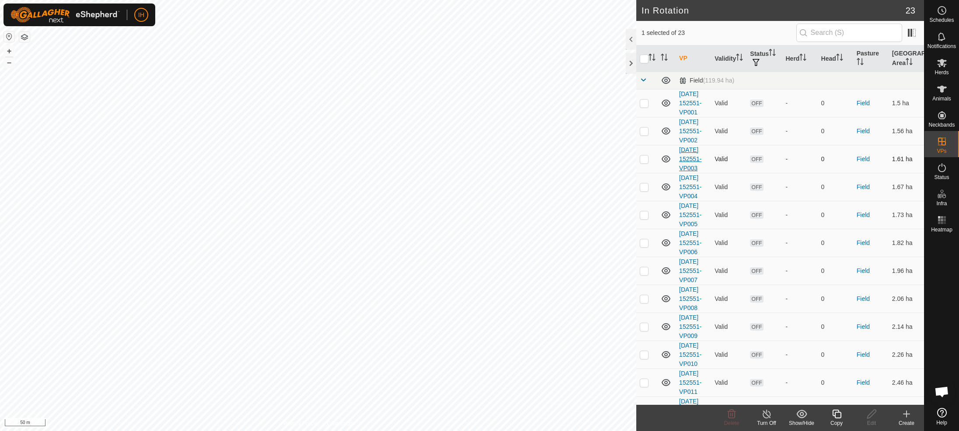
checkbox input "true"
drag, startPoint x: 643, startPoint y: 108, endPoint x: 644, endPoint y: 112, distance: 4.4
click at [643, 107] on p-checkbox at bounding box center [644, 103] width 9 height 7
checkbox input "true"
drag, startPoint x: 648, startPoint y: 146, endPoint x: 645, endPoint y: 161, distance: 15.5
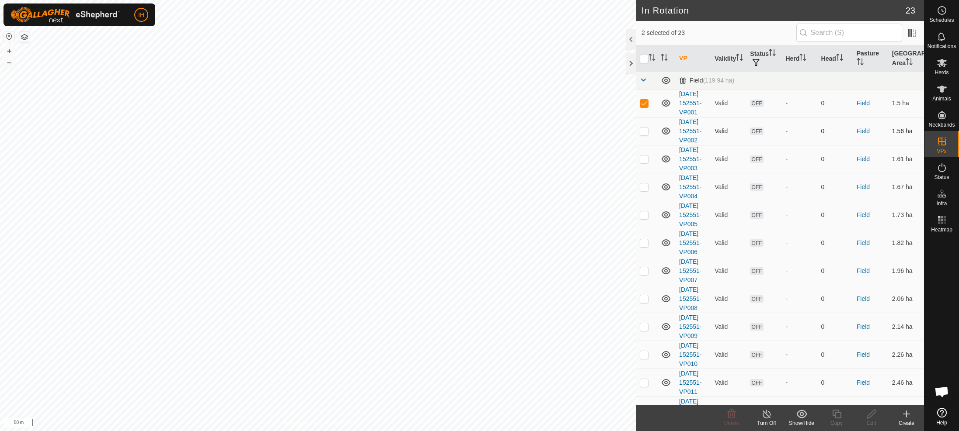
click at [647, 135] on p-checkbox at bounding box center [644, 131] width 9 height 7
checkbox input "true"
drag, startPoint x: 644, startPoint y: 181, endPoint x: 645, endPoint y: 190, distance: 8.3
click at [644, 163] on p-checkbox at bounding box center [644, 159] width 9 height 7
checkbox input "true"
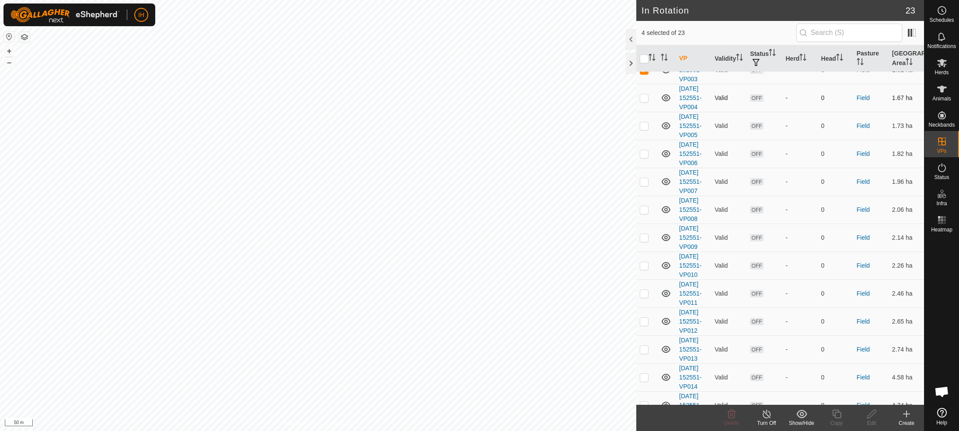
scroll to position [96, 0]
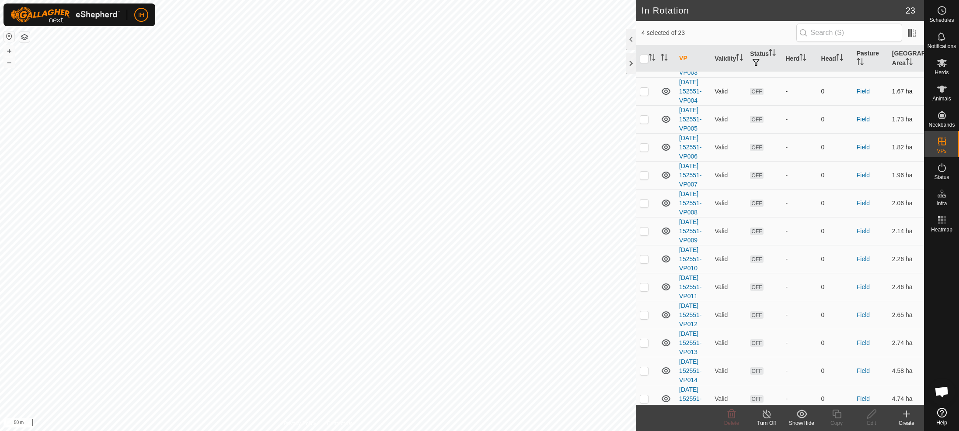
click at [643, 95] on p-checkbox at bounding box center [644, 91] width 9 height 7
checkbox input "true"
drag, startPoint x: 644, startPoint y: 160, endPoint x: 646, endPoint y: 188, distance: 27.6
click at [644, 123] on p-checkbox at bounding box center [644, 119] width 9 height 7
checkbox input "true"
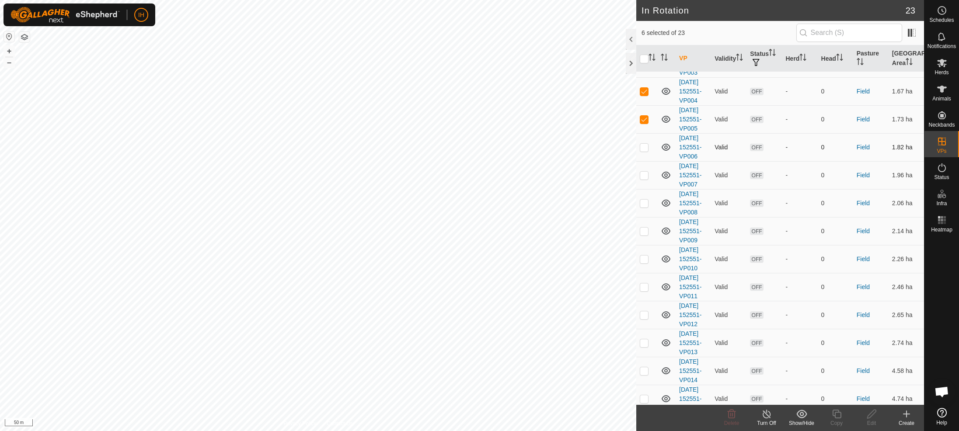
click at [647, 151] on p-checkbox at bounding box center [644, 147] width 9 height 7
checkbox input "true"
drag, startPoint x: 643, startPoint y: 233, endPoint x: 645, endPoint y: 263, distance: 30.7
click at [644, 179] on p-checkbox at bounding box center [644, 175] width 9 height 7
checkbox input "true"
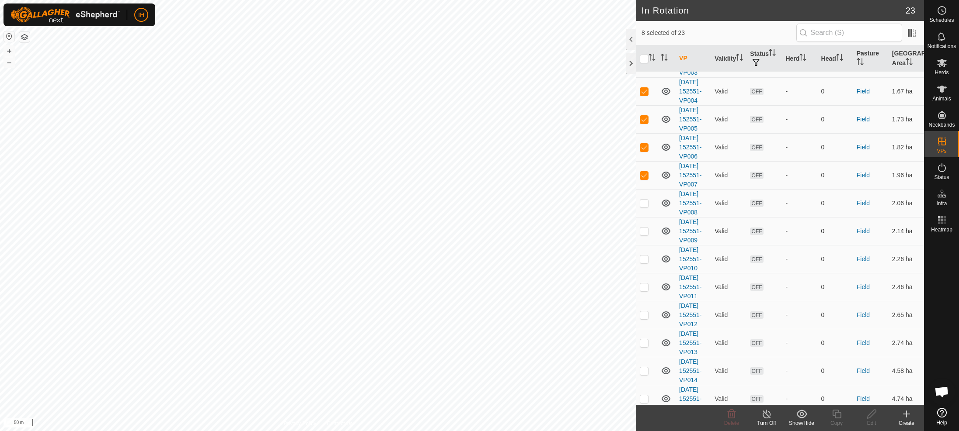
drag, startPoint x: 645, startPoint y: 272, endPoint x: 645, endPoint y: 309, distance: 36.7
click at [645, 207] on p-checkbox at bounding box center [644, 203] width 9 height 7
checkbox input "true"
click at [646, 235] on p-checkbox at bounding box center [644, 231] width 9 height 7
checkbox input "true"
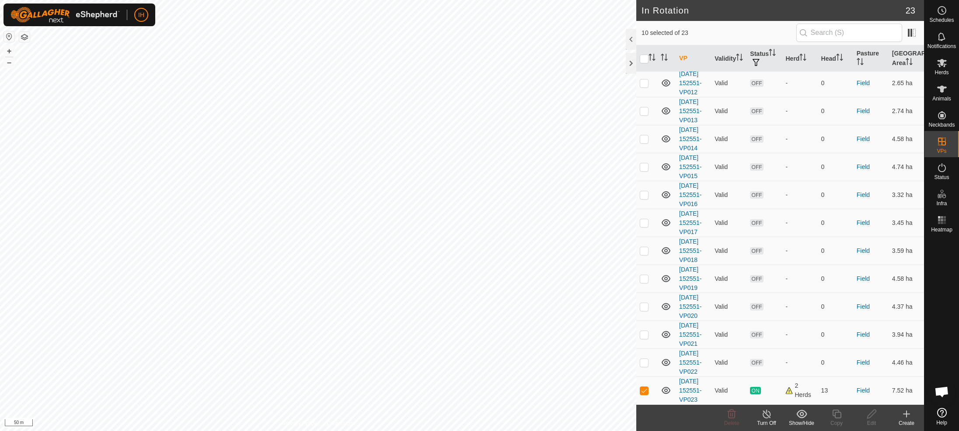
scroll to position [332, 0]
drag, startPoint x: 643, startPoint y: 108, endPoint x: 644, endPoint y: 137, distance: 28.4
click at [643, 31] on p-checkbox at bounding box center [644, 27] width 9 height 7
checkbox input "true"
drag, startPoint x: 644, startPoint y: 148, endPoint x: 644, endPoint y: 175, distance: 27.1
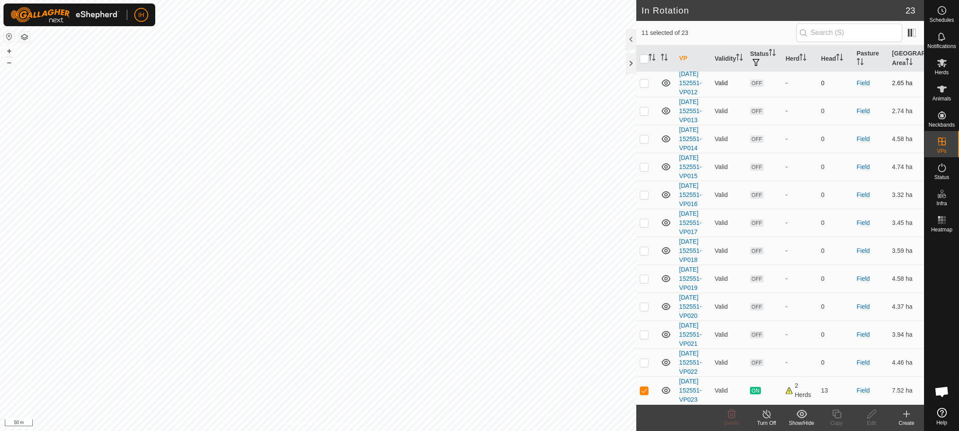
click at [644, 59] on p-checkbox at bounding box center [644, 55] width 9 height 7
checkbox input "true"
drag, startPoint x: 644, startPoint y: 187, endPoint x: 644, endPoint y: 205, distance: 18.4
click at [644, 97] on td at bounding box center [646, 83] width 21 height 28
checkbox input "true"
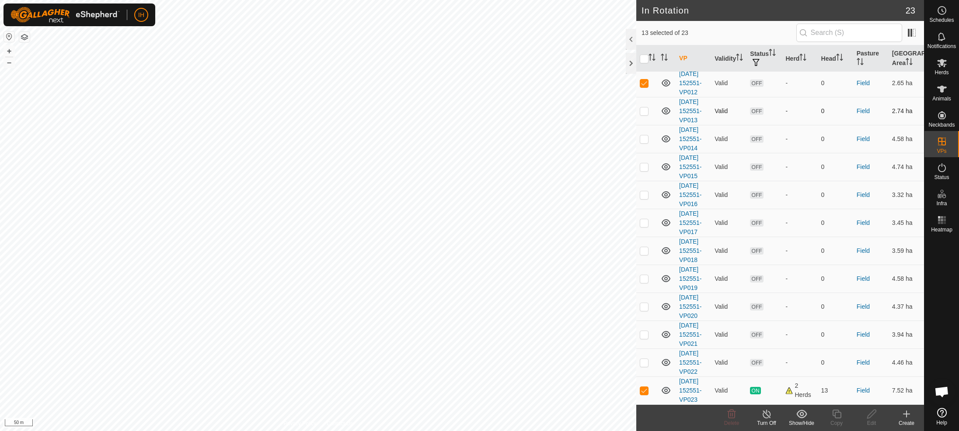
click at [646, 115] on p-checkbox at bounding box center [644, 111] width 9 height 7
checkbox input "true"
click at [642, 143] on p-checkbox at bounding box center [644, 139] width 9 height 7
checkbox input "true"
click at [643, 171] on p-checkbox at bounding box center [644, 167] width 9 height 7
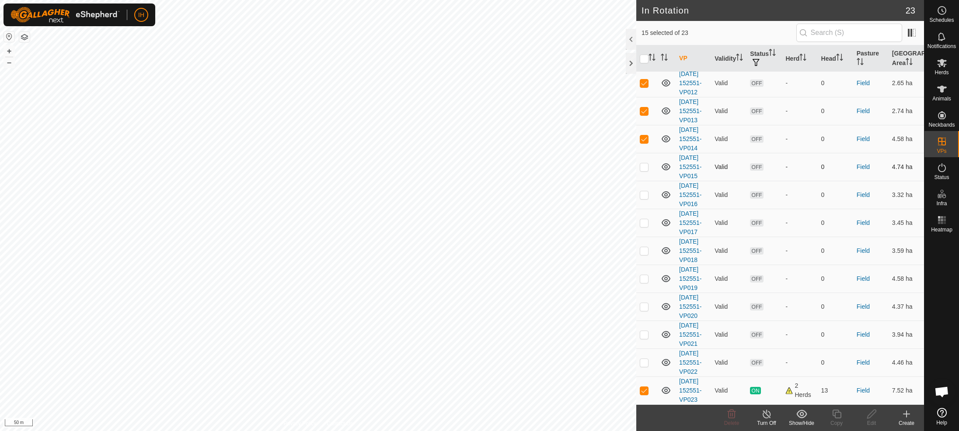
checkbox input "true"
click at [644, 191] on p-checkbox at bounding box center [644, 194] width 9 height 7
checkbox input "true"
drag, startPoint x: 644, startPoint y: 202, endPoint x: 644, endPoint y: 215, distance: 13.1
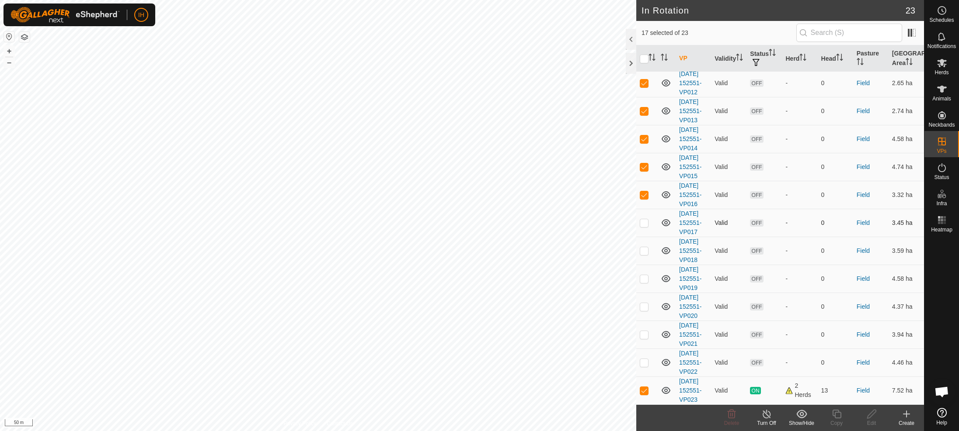
click at [644, 219] on p-checkbox at bounding box center [644, 222] width 9 height 7
checkbox input "true"
click at [644, 247] on p-checkbox at bounding box center [644, 250] width 9 height 7
checkbox input "true"
drag, startPoint x: 646, startPoint y: 274, endPoint x: 650, endPoint y: 269, distance: 6.2
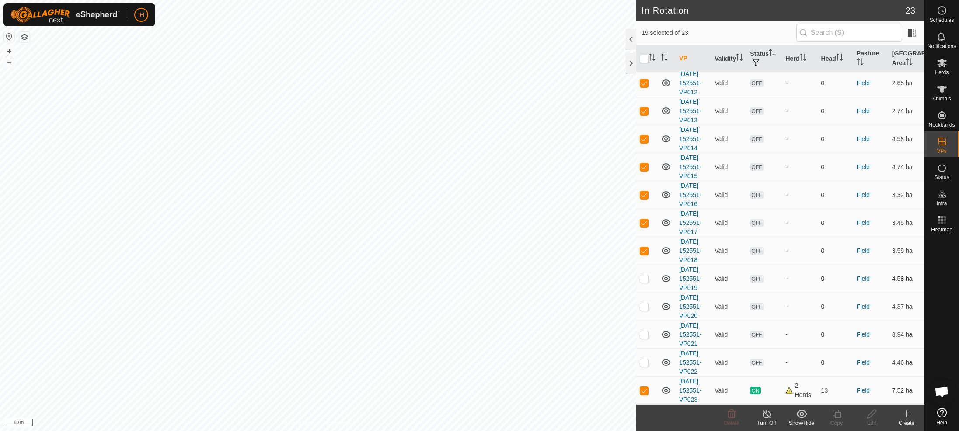
click at [646, 275] on p-checkbox at bounding box center [644, 278] width 9 height 7
checkbox input "true"
click at [646, 303] on p-checkbox at bounding box center [644, 306] width 9 height 7
checkbox input "true"
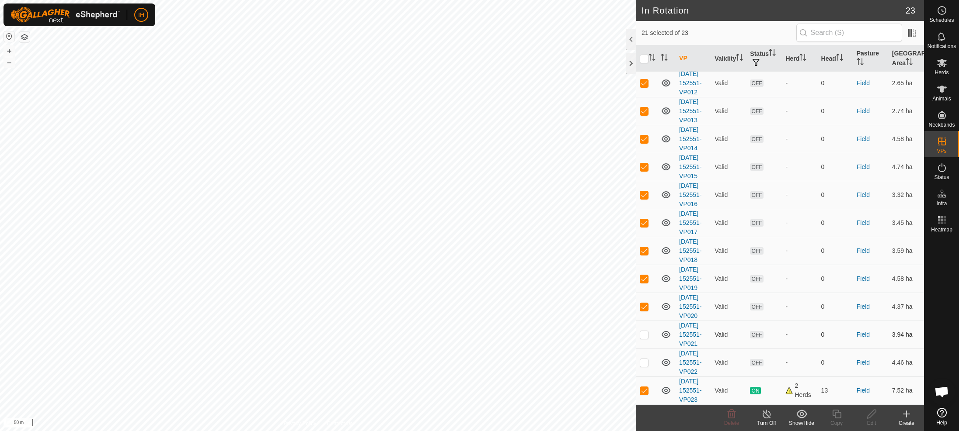
click at [644, 331] on p-checkbox at bounding box center [644, 334] width 9 height 7
checkbox input "true"
click at [646, 359] on p-checkbox at bounding box center [644, 362] width 9 height 7
checkbox input "true"
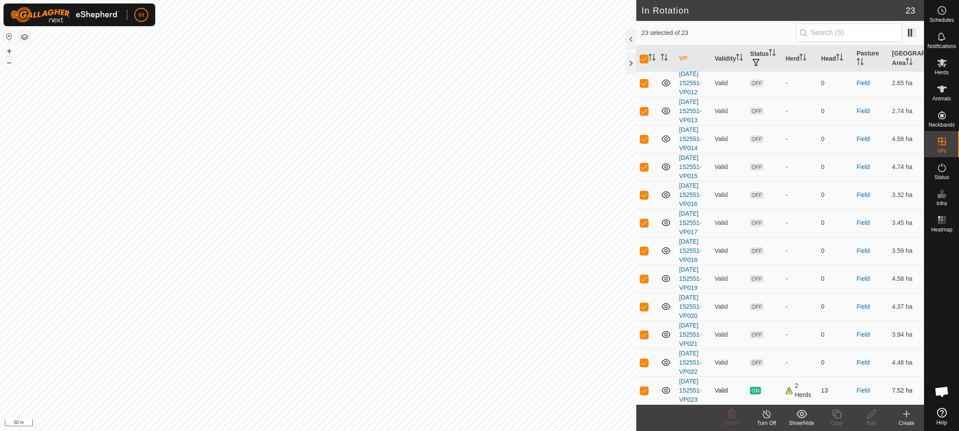
scroll to position [538, 0]
click at [646, 388] on p-checkbox at bounding box center [644, 390] width 9 height 7
checkbox input "false"
click at [731, 417] on icon at bounding box center [731, 414] width 10 height 10
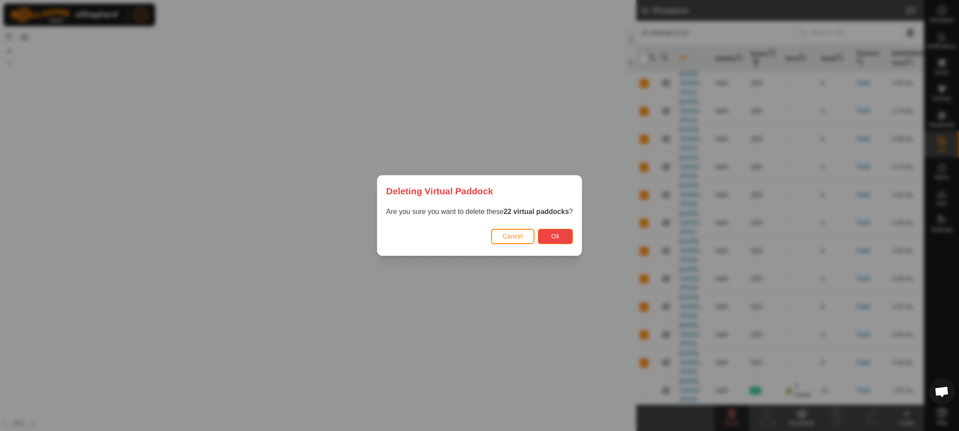
click at [558, 239] on span "Ok" at bounding box center [555, 236] width 8 height 7
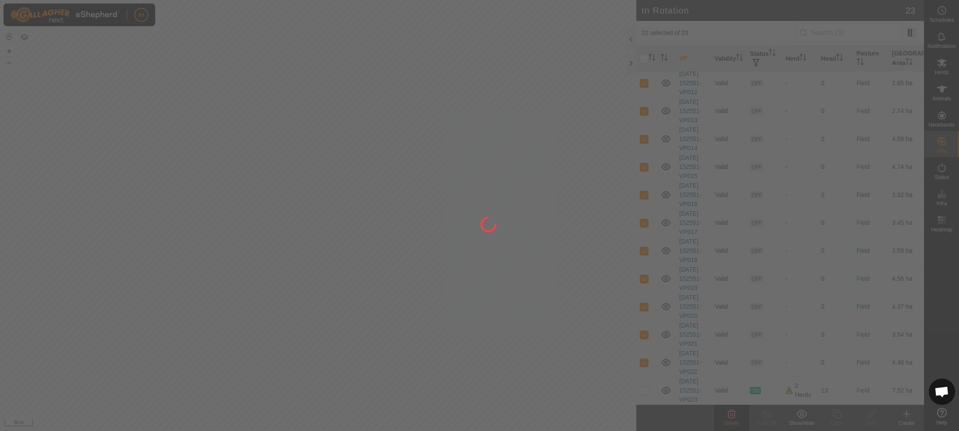
checkbox input "false"
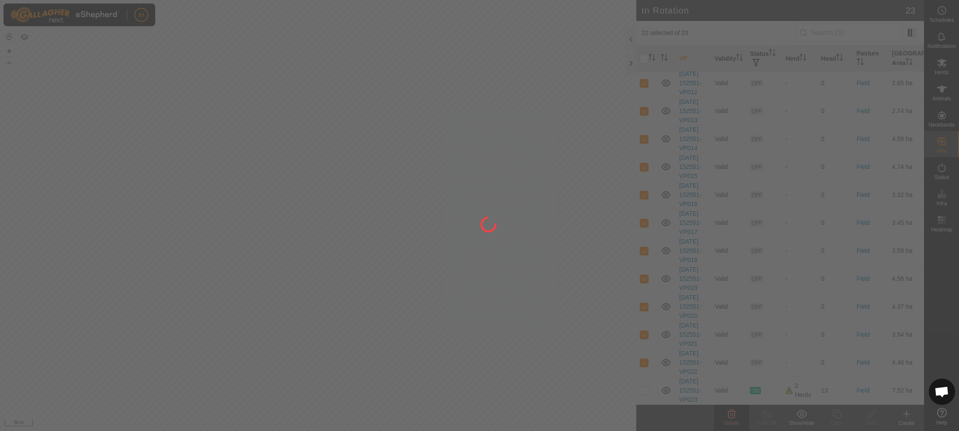
checkbox input "false"
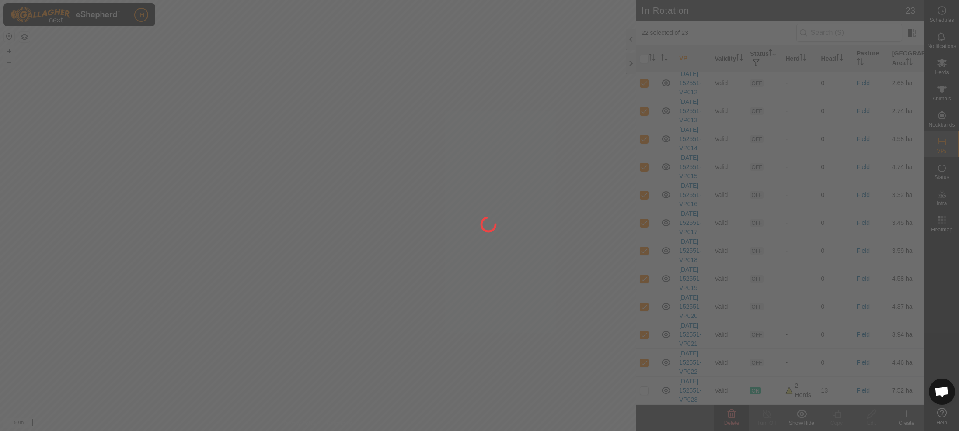
checkbox input "false"
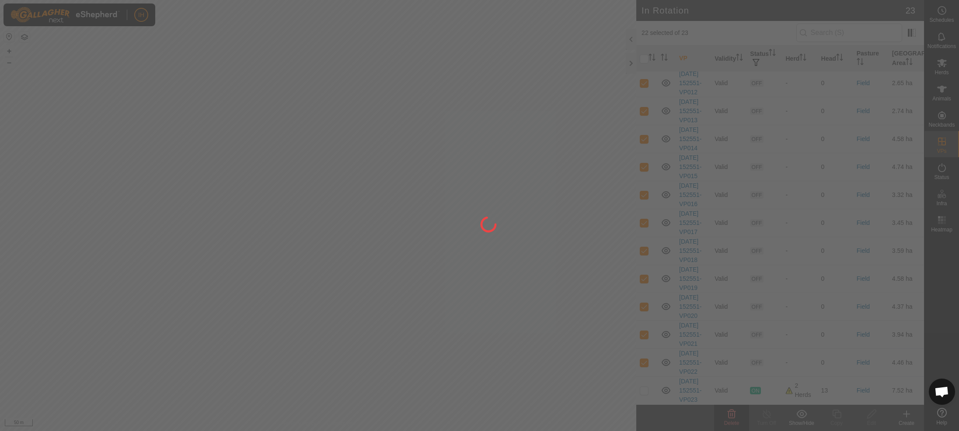
checkbox input "false"
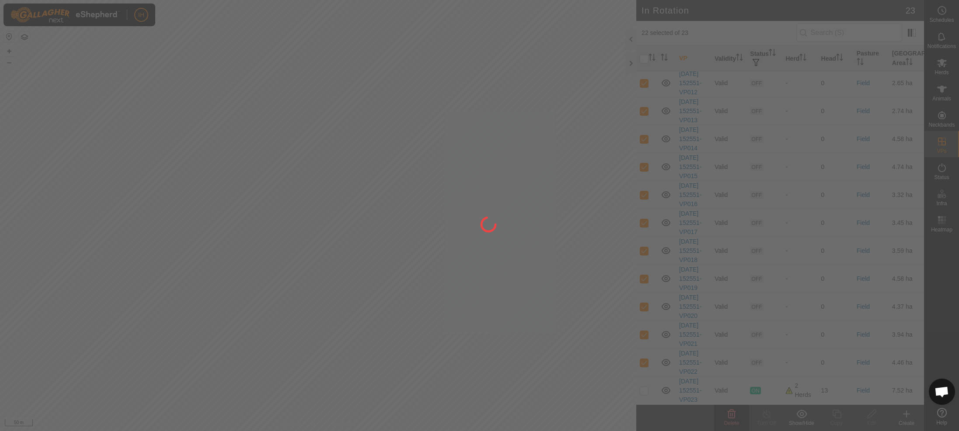
checkbox input "false"
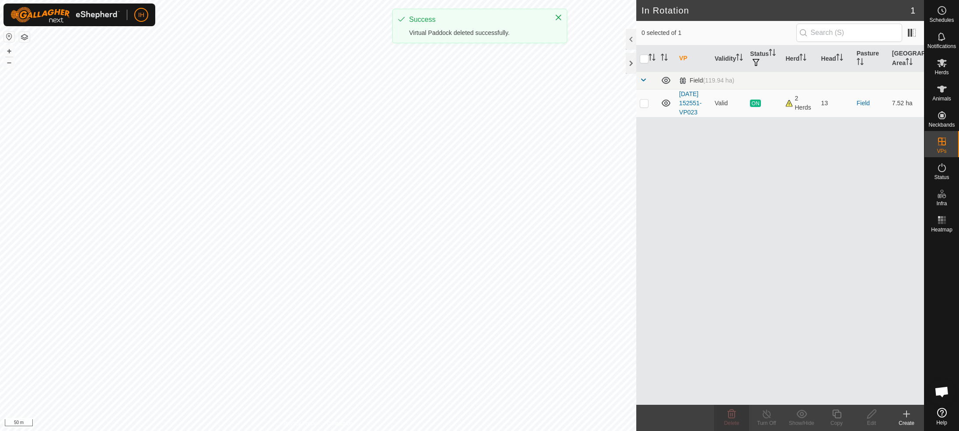
scroll to position [0, 0]
click at [911, 414] on icon at bounding box center [906, 414] width 10 height 10
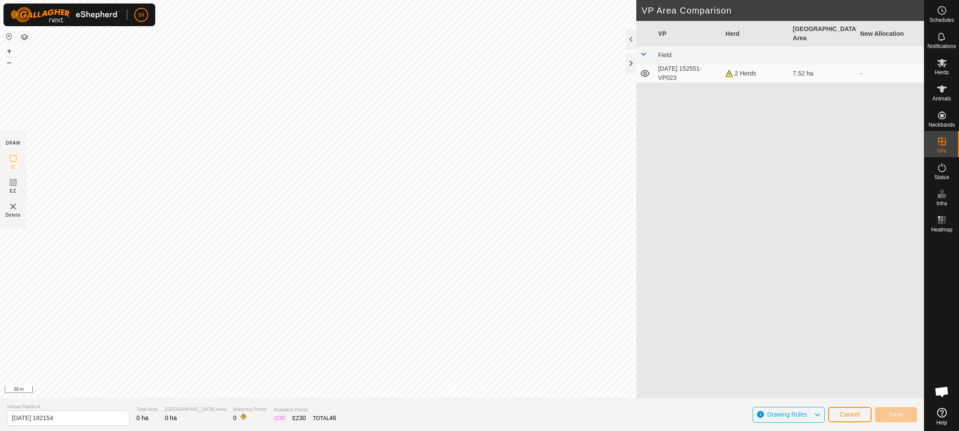
click at [414, 150] on div "IH Schedules Notifications Herds Animals Neckbands VPs Status Infra Heatmap Hel…" at bounding box center [479, 215] width 959 height 431
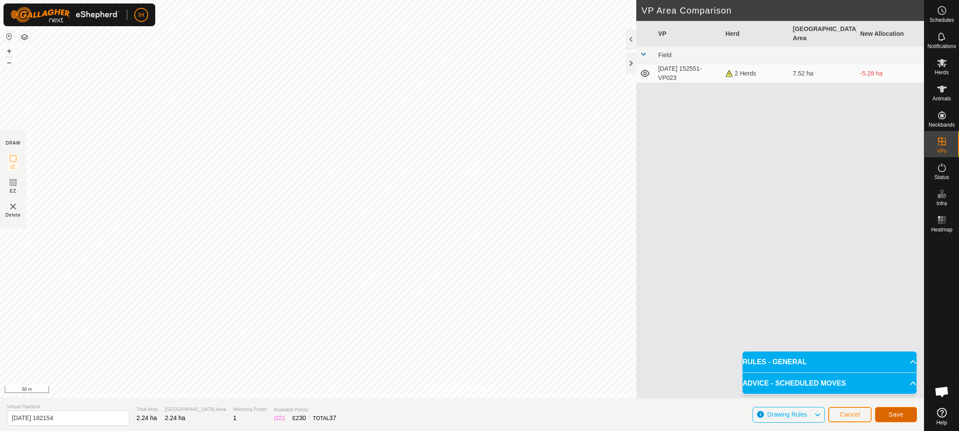
click at [894, 418] on span "Save" at bounding box center [895, 414] width 15 height 7
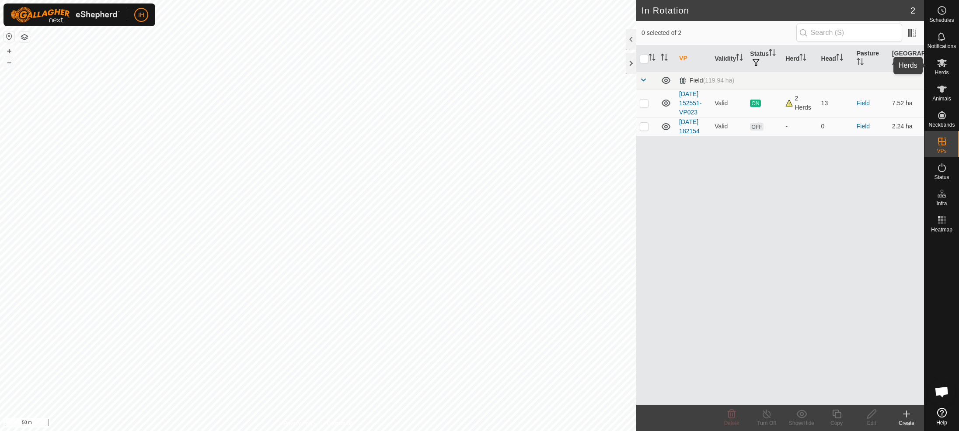
click at [946, 70] on span "Herds" at bounding box center [941, 72] width 14 height 5
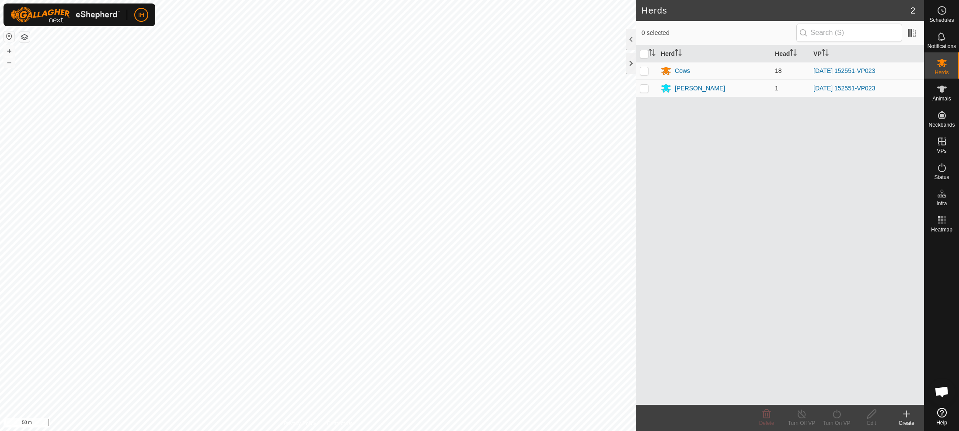
drag, startPoint x: 643, startPoint y: 72, endPoint x: 643, endPoint y: 78, distance: 6.1
click at [643, 72] on p-checkbox at bounding box center [644, 70] width 9 height 7
checkbox input "true"
click at [644, 93] on td at bounding box center [646, 88] width 21 height 17
checkbox input "true"
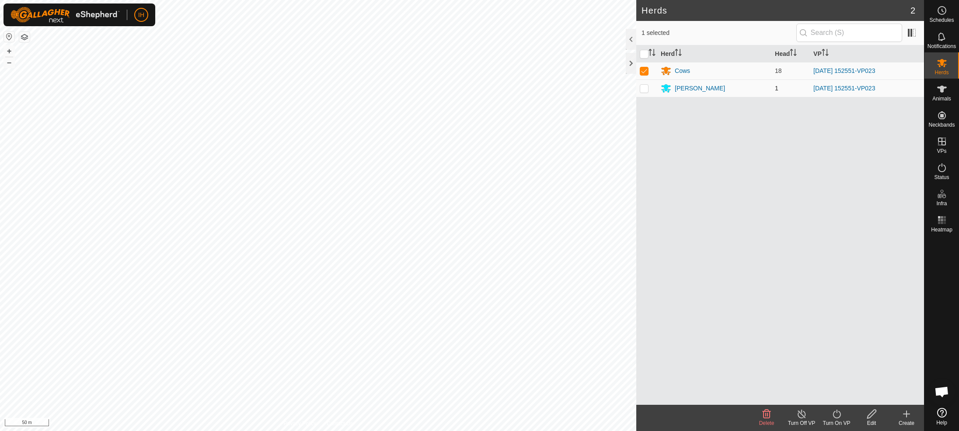
checkbox input "true"
click at [836, 417] on icon at bounding box center [836, 414] width 11 height 10
click at [836, 392] on link "Now" at bounding box center [862, 394] width 87 height 17
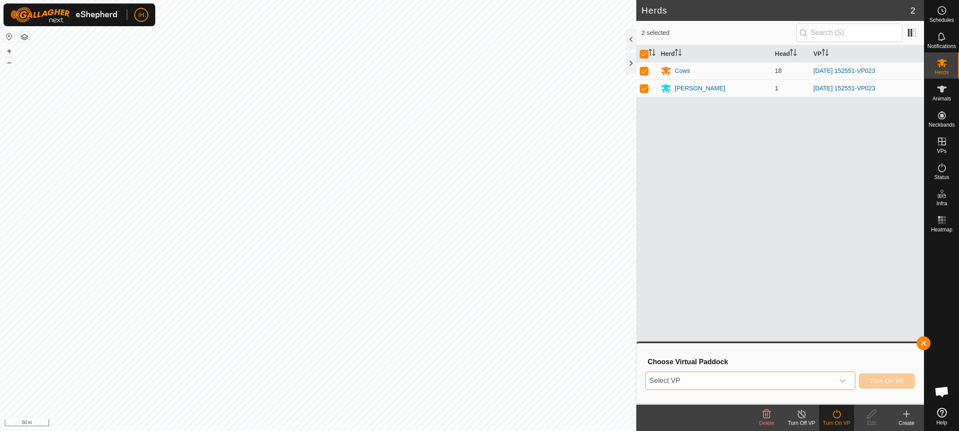
click at [762, 382] on span "Select VP" at bounding box center [740, 380] width 188 height 17
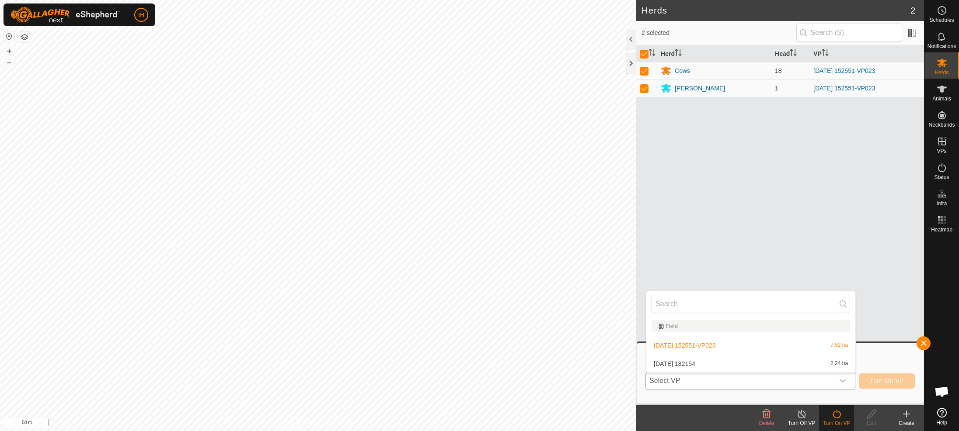
click at [716, 361] on li "2025-10-04 182154 2.24 ha" at bounding box center [750, 363] width 209 height 17
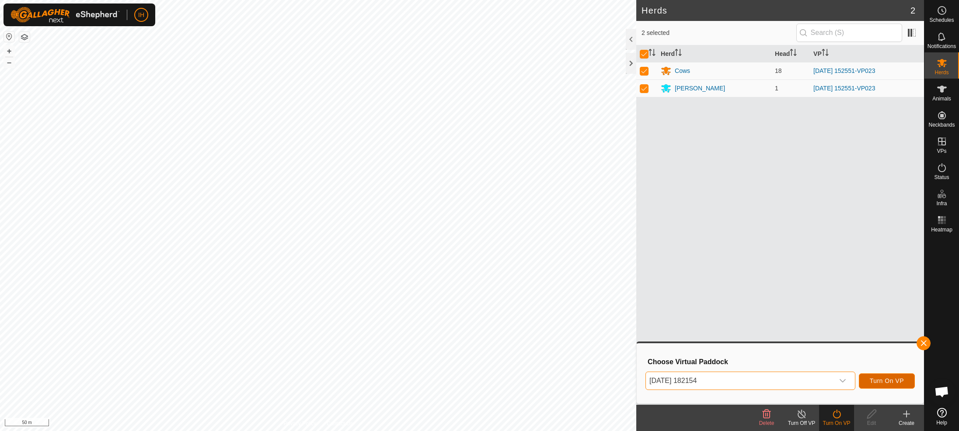
click at [879, 381] on span "Turn On VP" at bounding box center [887, 381] width 34 height 7
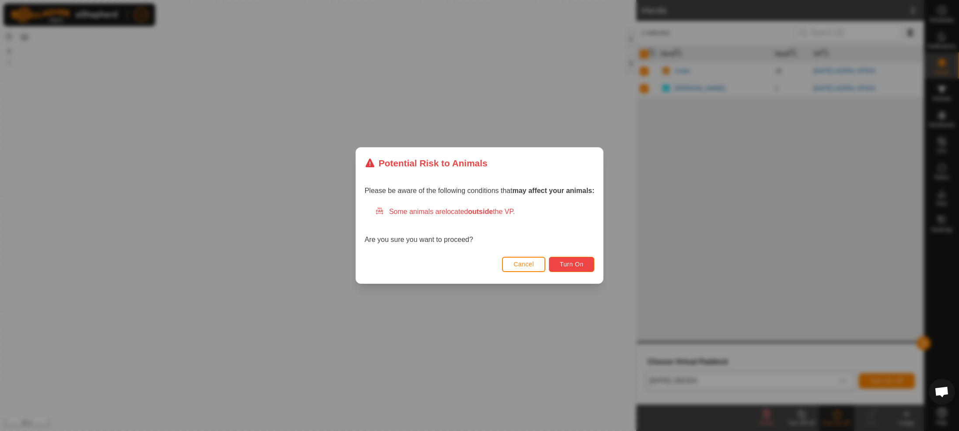
click at [578, 265] on span "Turn On" at bounding box center [572, 264] width 24 height 7
